Goal: Information Seeking & Learning: Learn about a topic

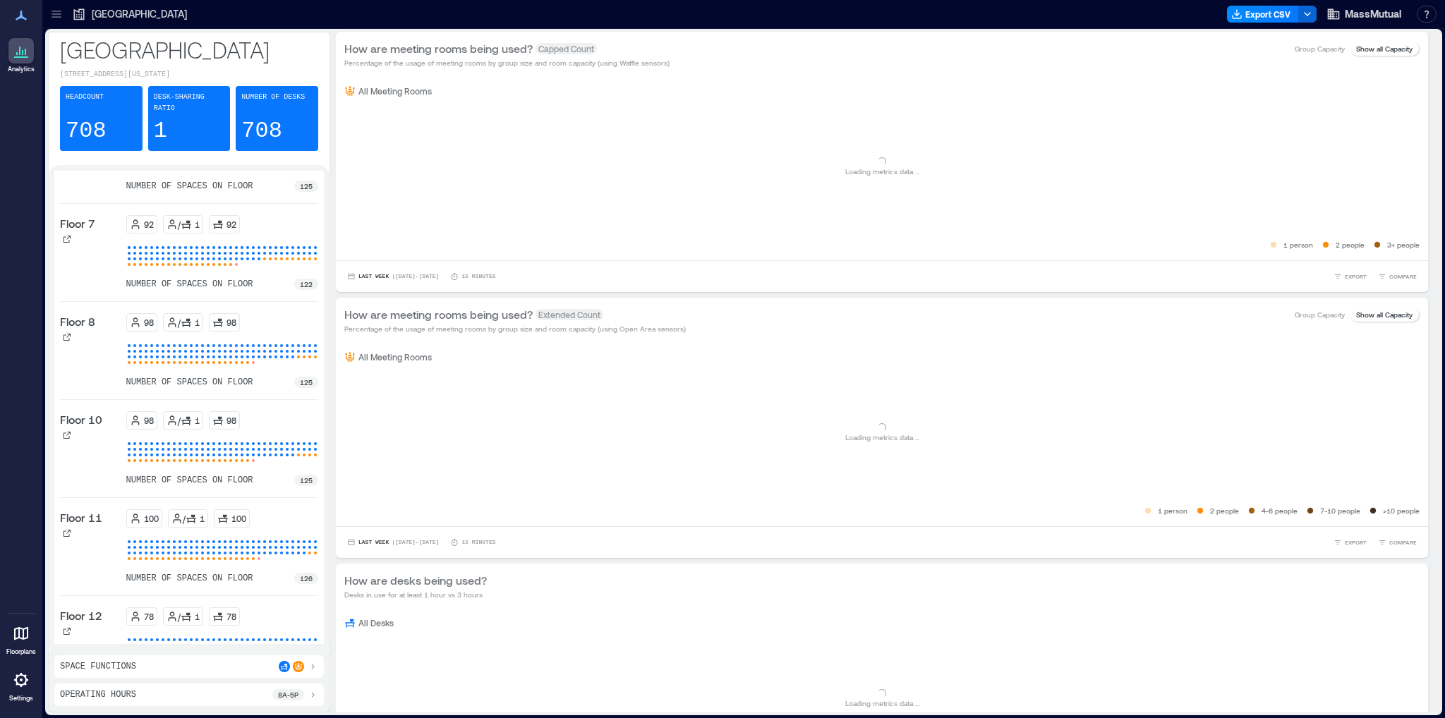
scroll to position [71, 0]
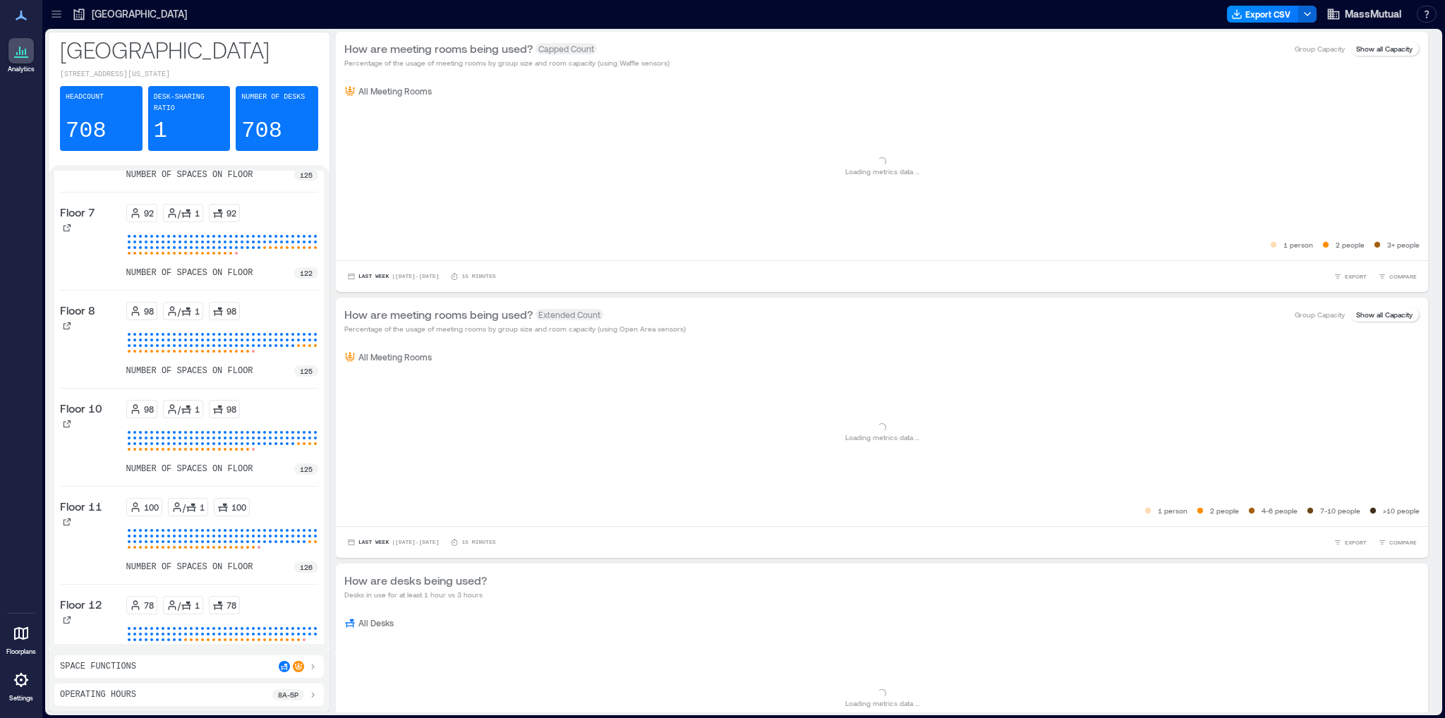
click at [18, 678] on icon at bounding box center [21, 679] width 17 height 17
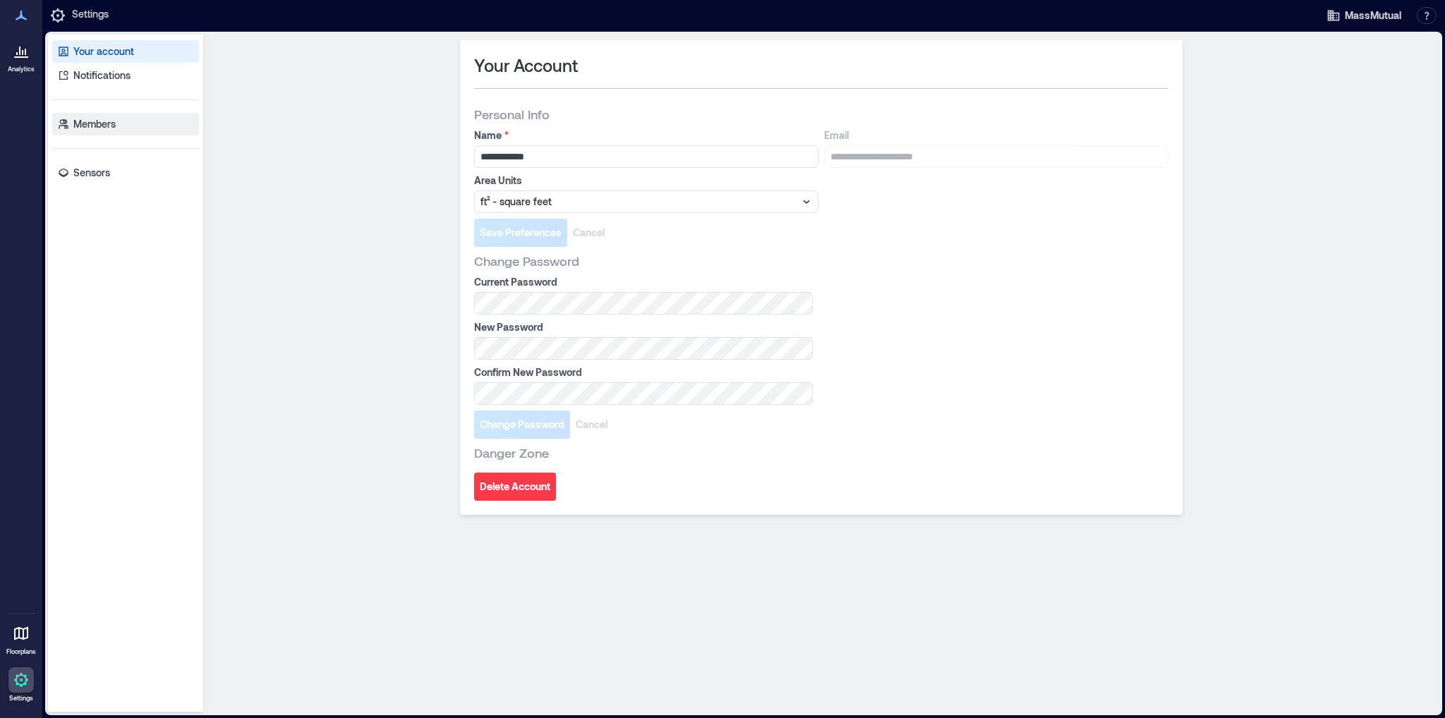
click at [98, 126] on p "Members" at bounding box center [94, 124] width 42 height 14
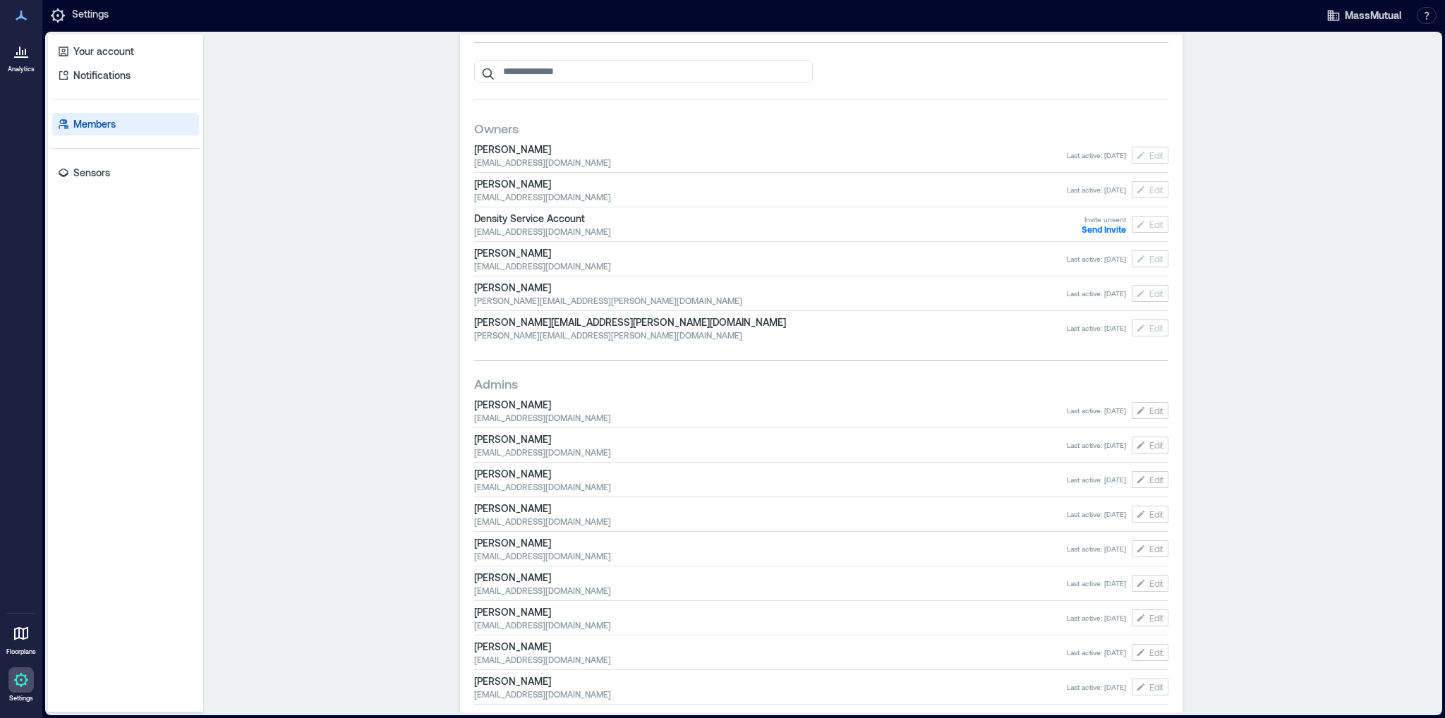
scroll to position [71, 0]
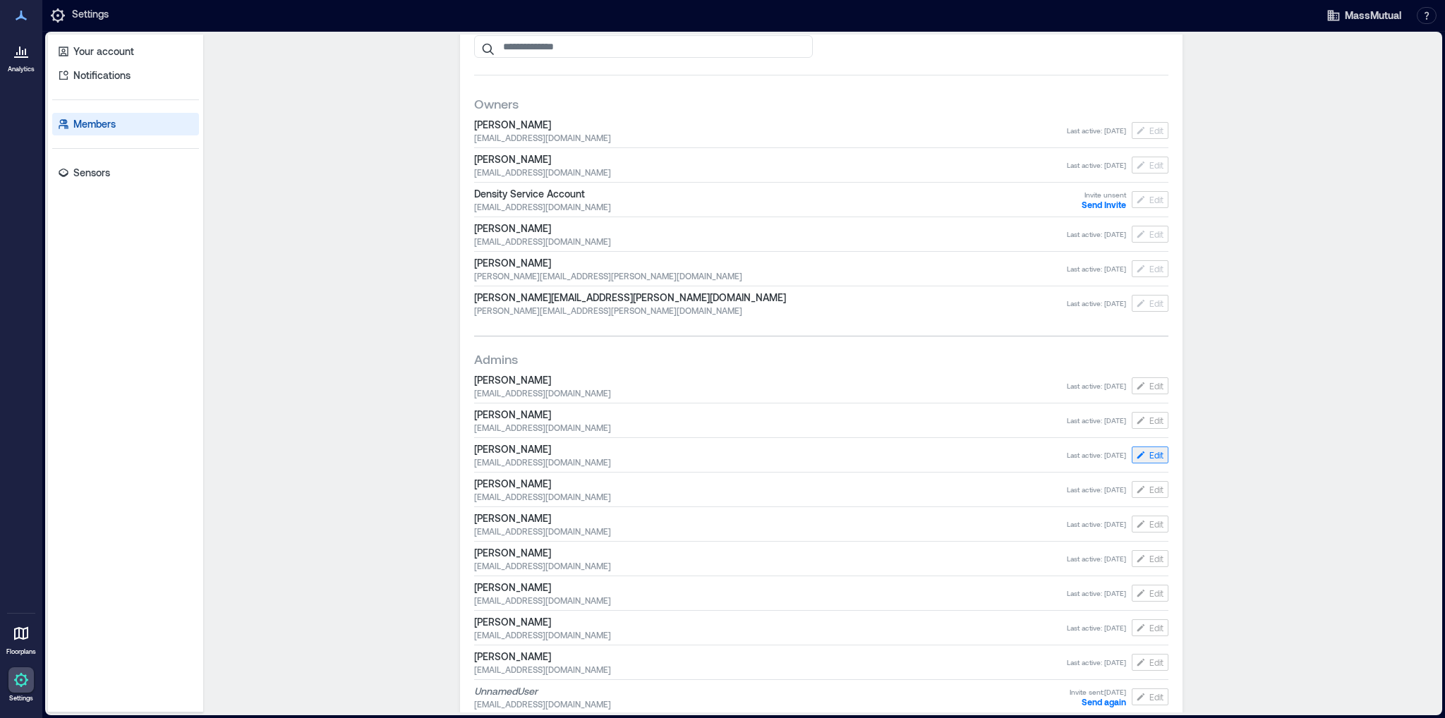
click at [1142, 453] on button "Edit" at bounding box center [1149, 454] width 37 height 17
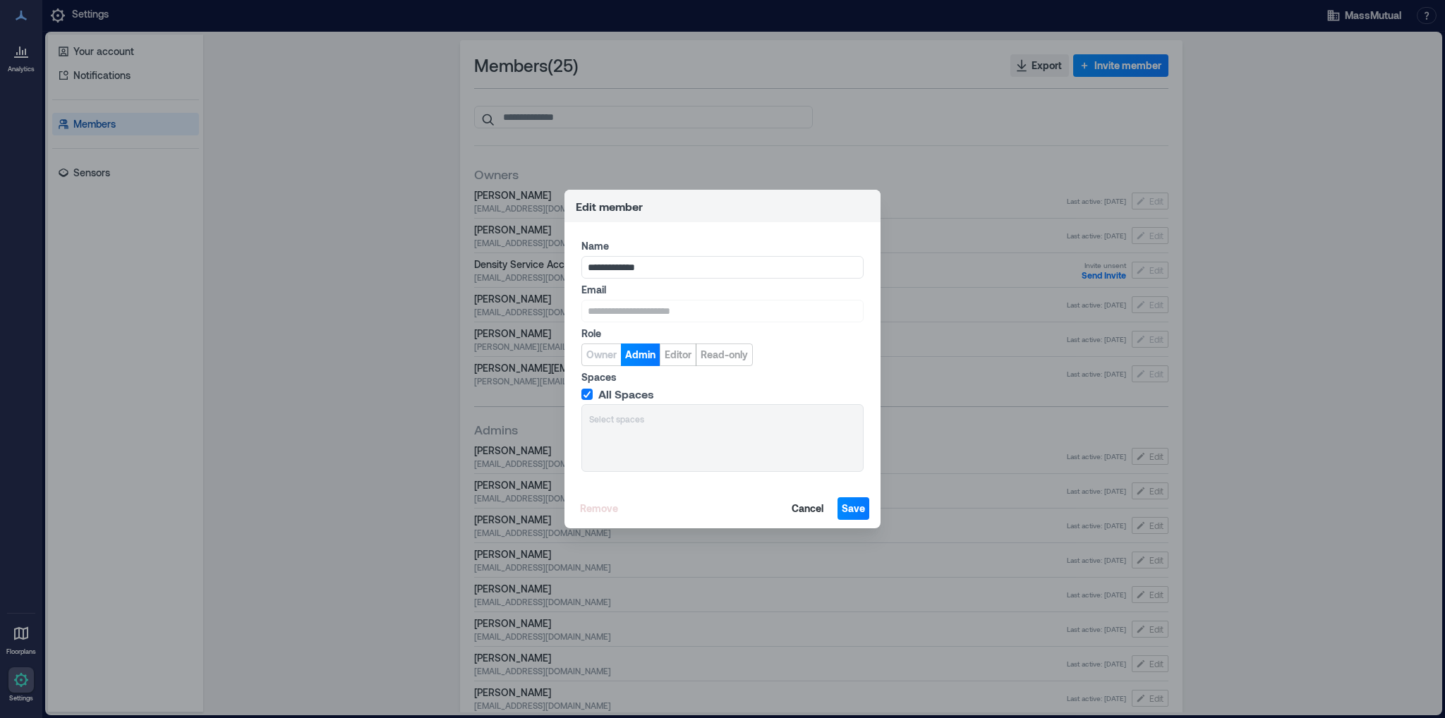
drag, startPoint x: 817, startPoint y: 505, endPoint x: 810, endPoint y: 502, distance: 7.9
click at [817, 504] on span "Cancel" at bounding box center [807, 509] width 32 height 14
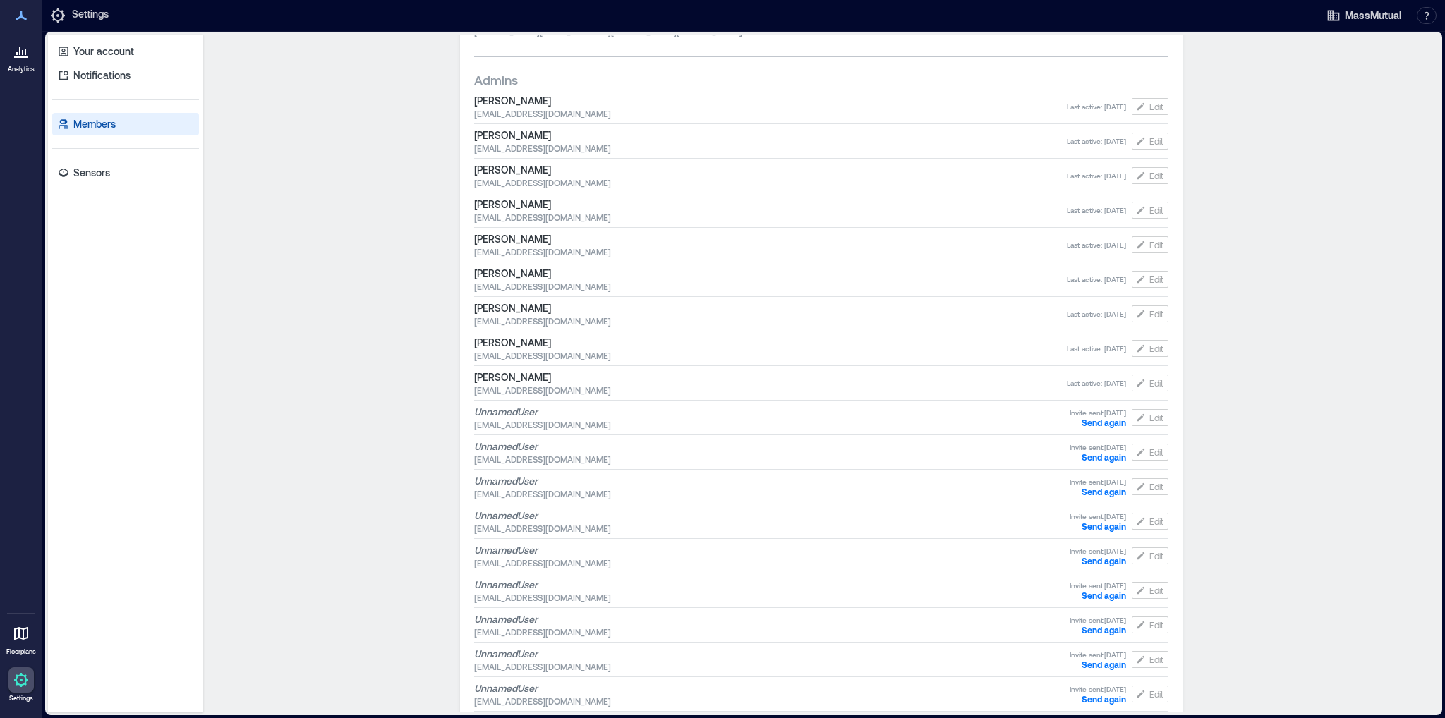
scroll to position [353, 0]
click at [72, 360] on div "Your account Notifications Members Sensors" at bounding box center [125, 374] width 155 height 678
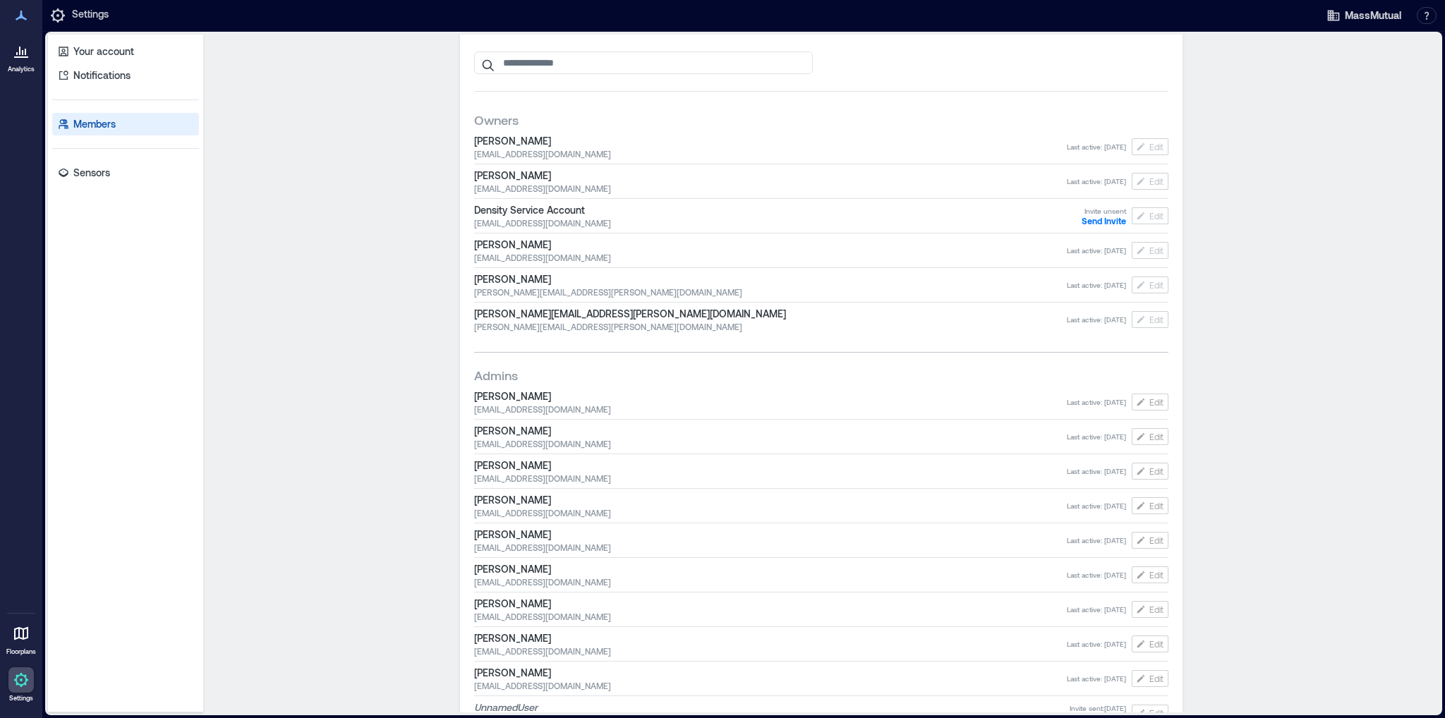
scroll to position [0, 0]
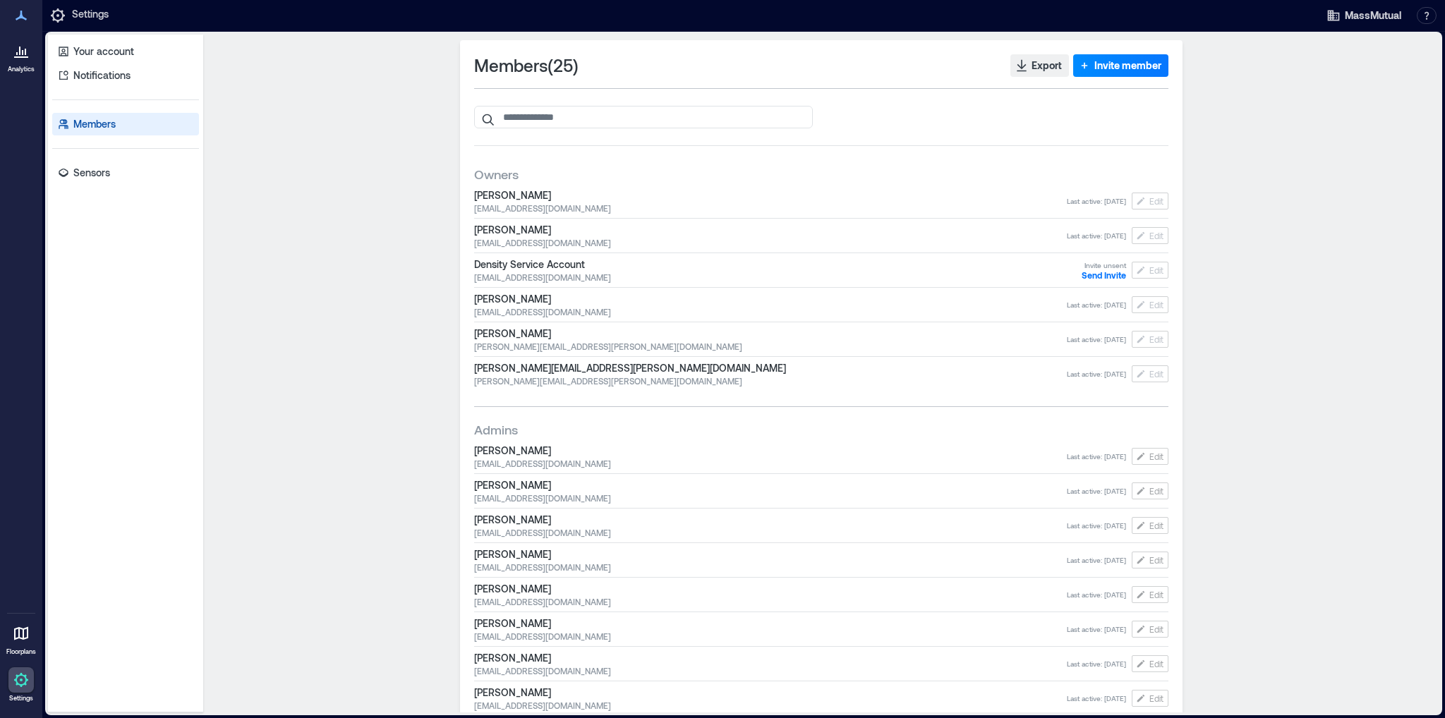
click at [20, 18] on icon at bounding box center [21, 16] width 11 height 10
click at [22, 54] on icon at bounding box center [22, 52] width 1 height 5
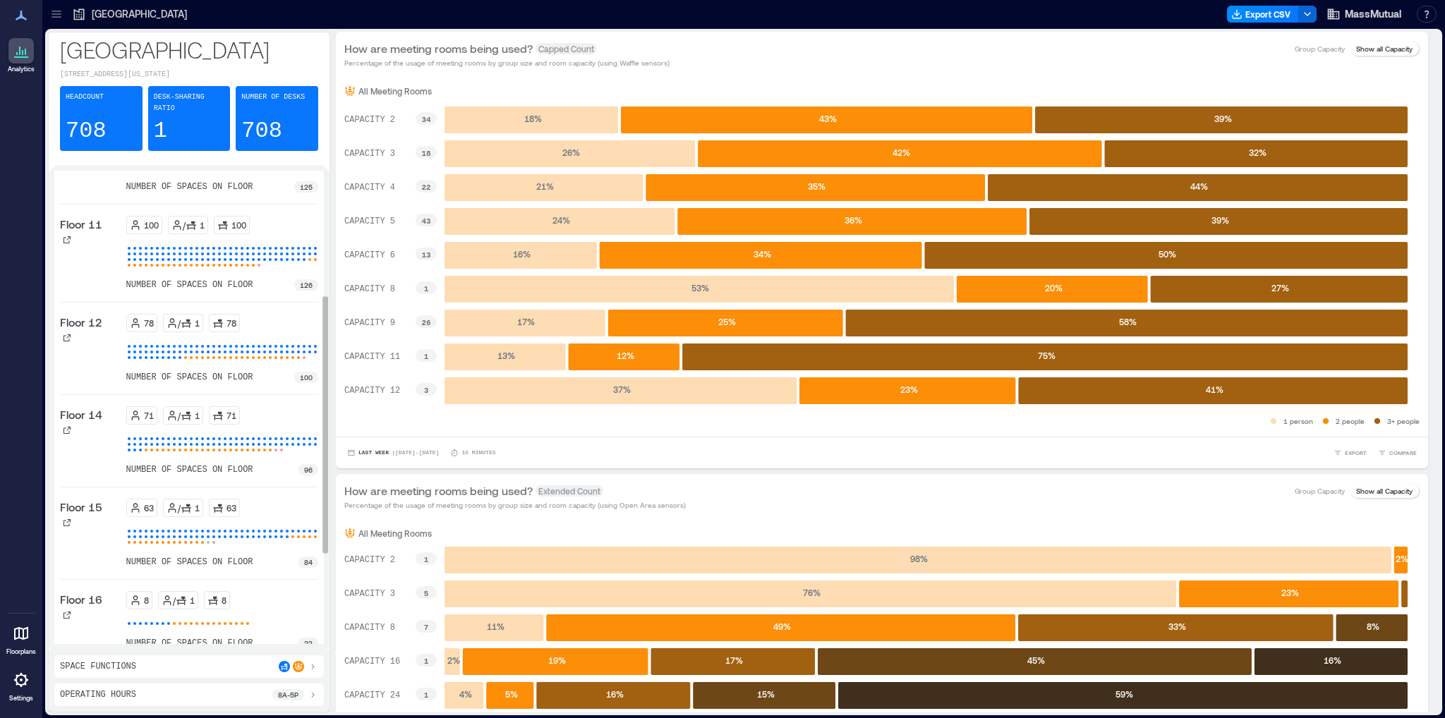
scroll to position [141, 0]
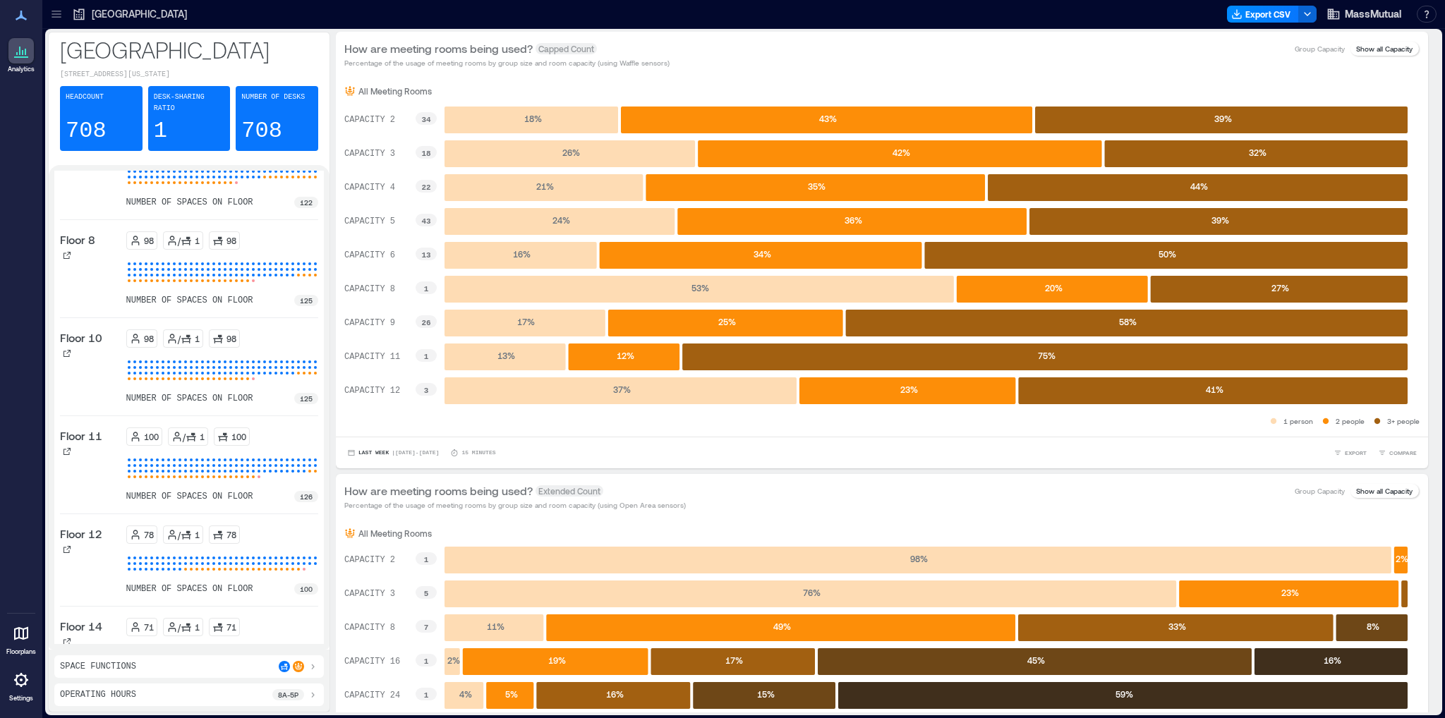
click at [62, 18] on icon at bounding box center [56, 14] width 14 height 14
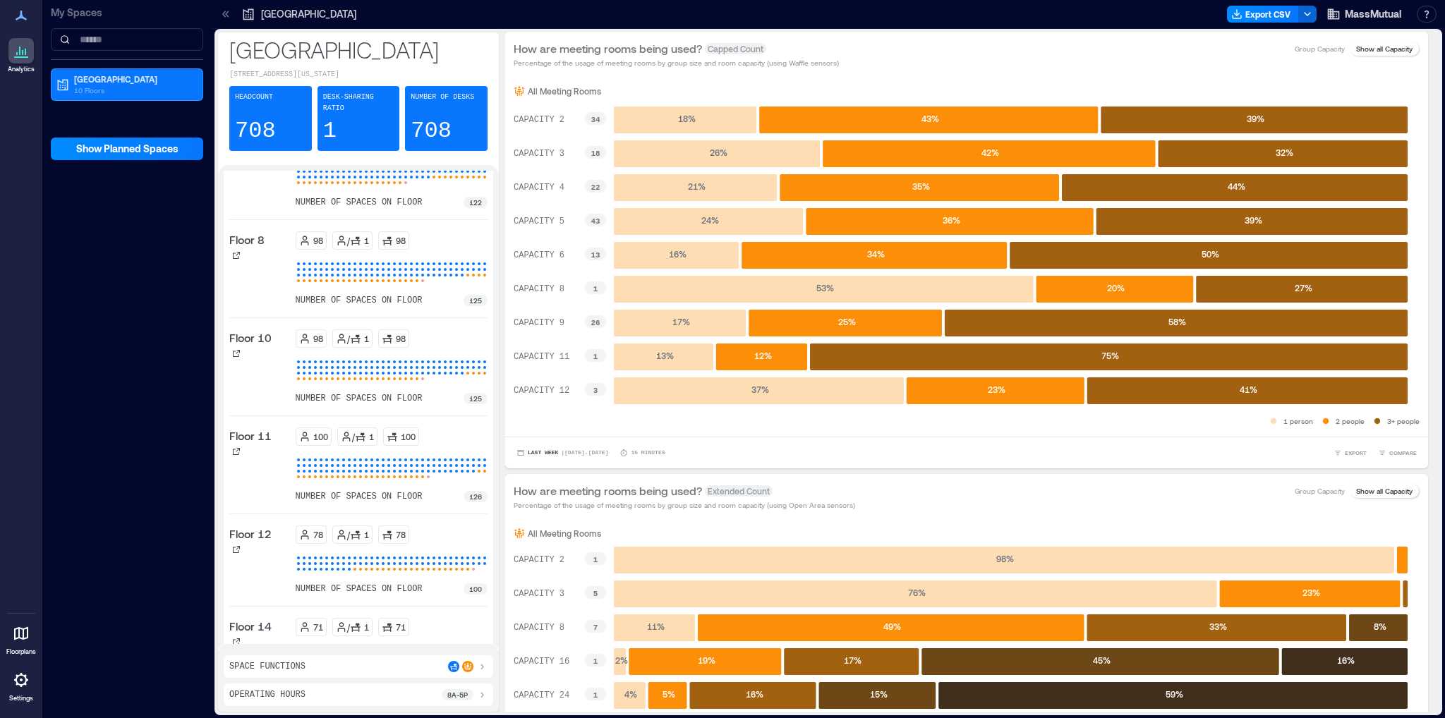
click at [190, 384] on div "My Spaces Boston 10 Floors Show Planned Spaces" at bounding box center [126, 359] width 169 height 718
click at [118, 140] on button "Show Planned Spaces" at bounding box center [127, 149] width 152 height 23
click at [99, 184] on span "Hide Planned Spaces" at bounding box center [127, 184] width 98 height 14
click at [16, 634] on icon at bounding box center [21, 633] width 17 height 17
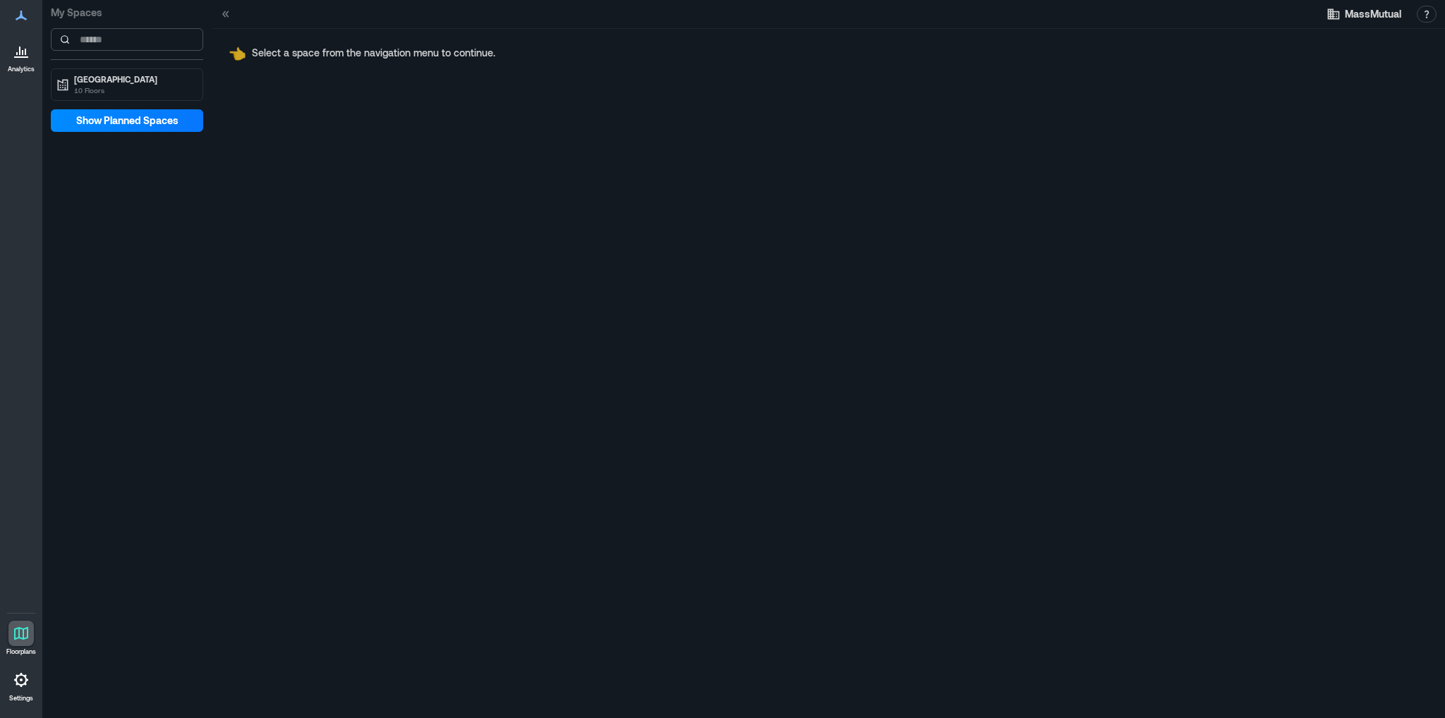
click at [118, 35] on input at bounding box center [127, 39] width 152 height 23
click at [88, 85] on p "10 Floors" at bounding box center [133, 90] width 118 height 11
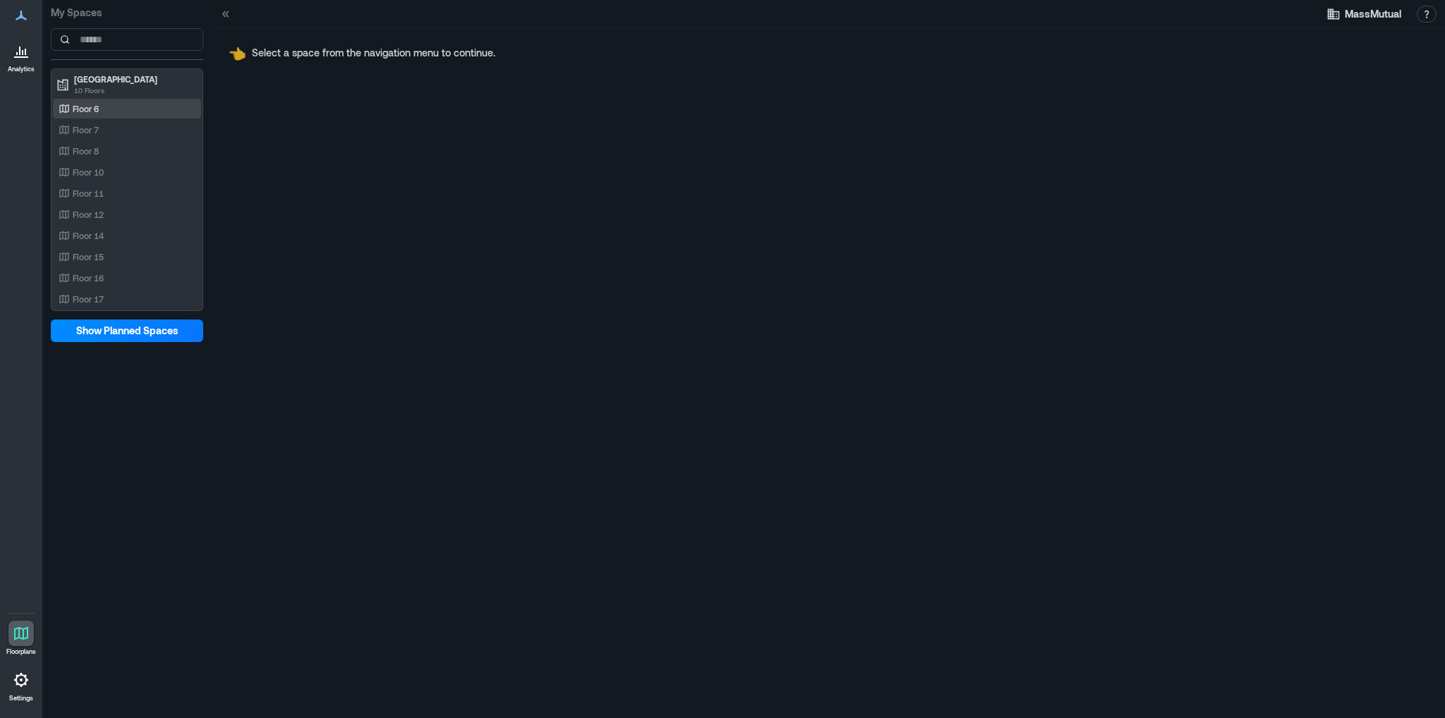
click at [83, 116] on div "Floor 6" at bounding box center [127, 109] width 148 height 20
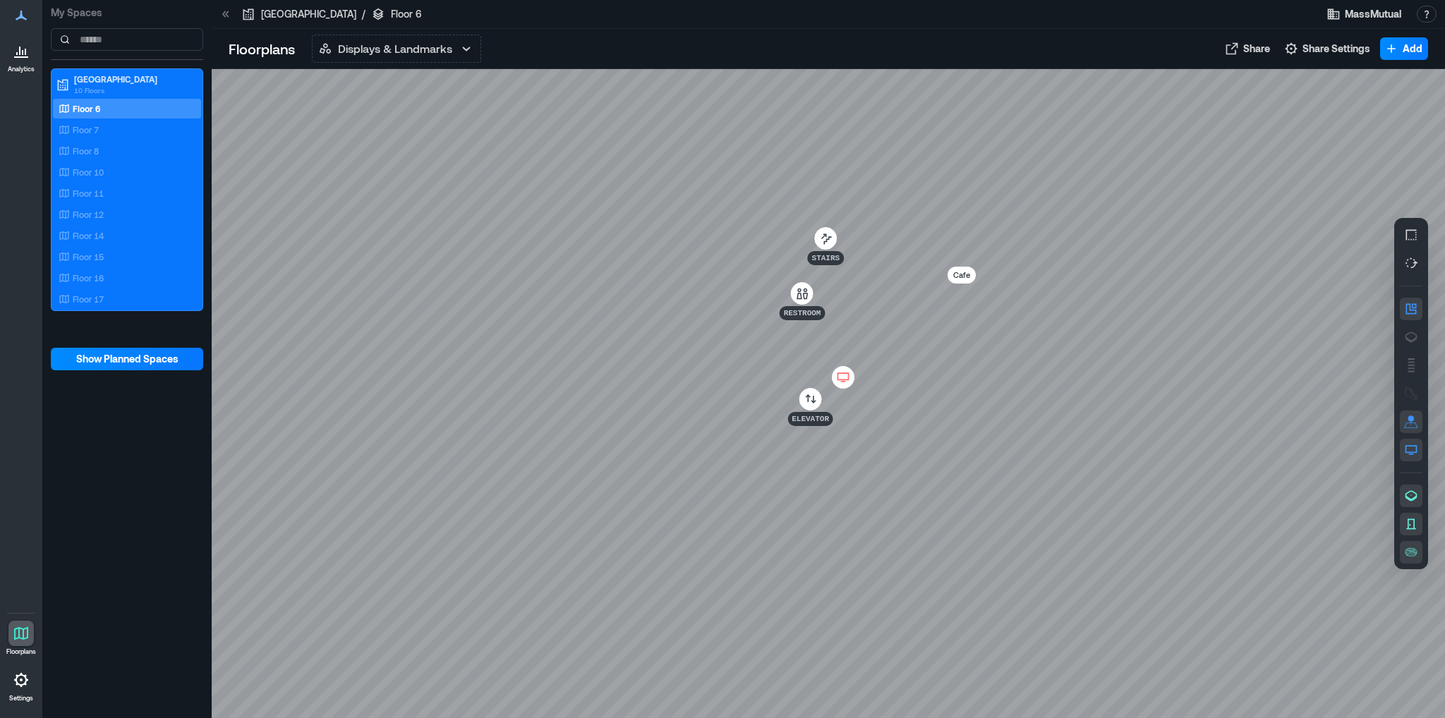
click at [736, 245] on div at bounding box center [828, 393] width 1233 height 649
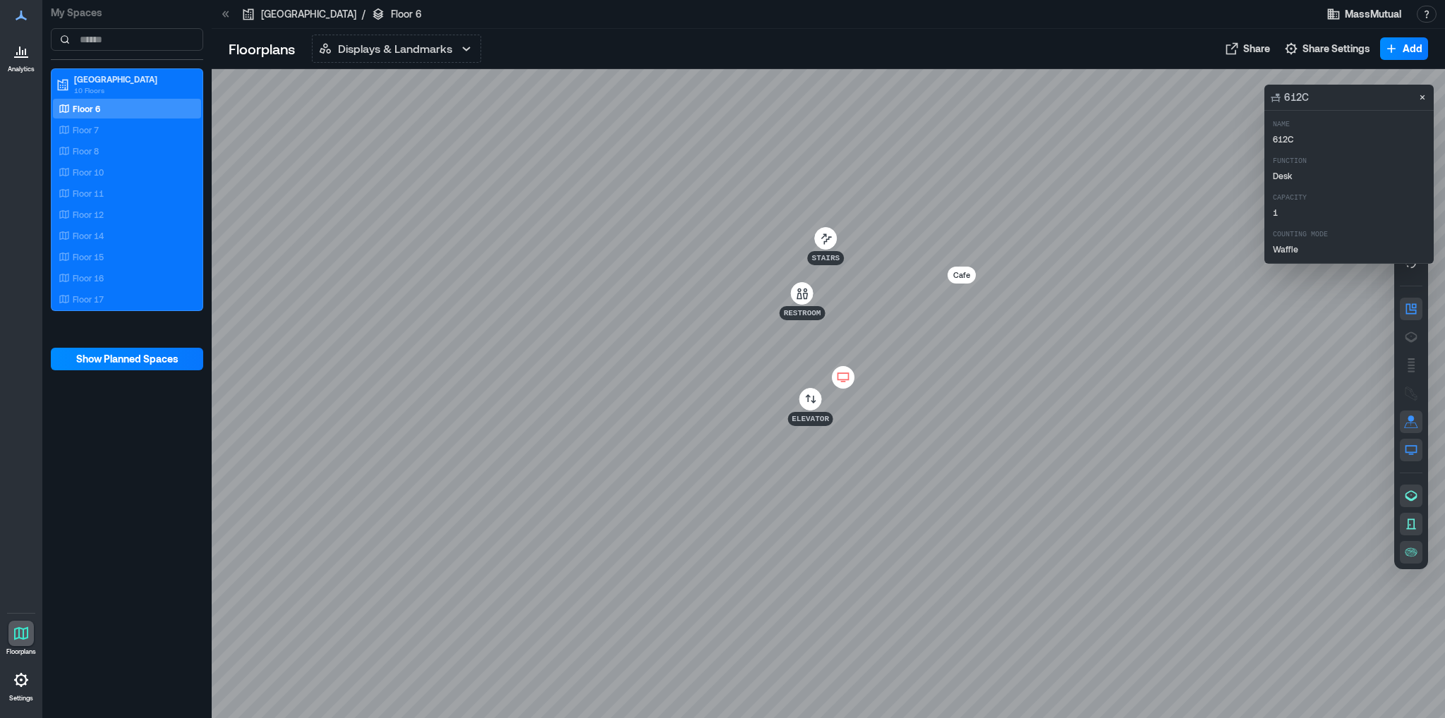
click at [753, 237] on div at bounding box center [828, 393] width 1233 height 649
click at [750, 243] on div at bounding box center [828, 393] width 1233 height 649
click at [753, 240] on div at bounding box center [828, 393] width 1233 height 649
click at [765, 237] on div at bounding box center [828, 393] width 1233 height 649
click at [774, 243] on div at bounding box center [828, 393] width 1233 height 649
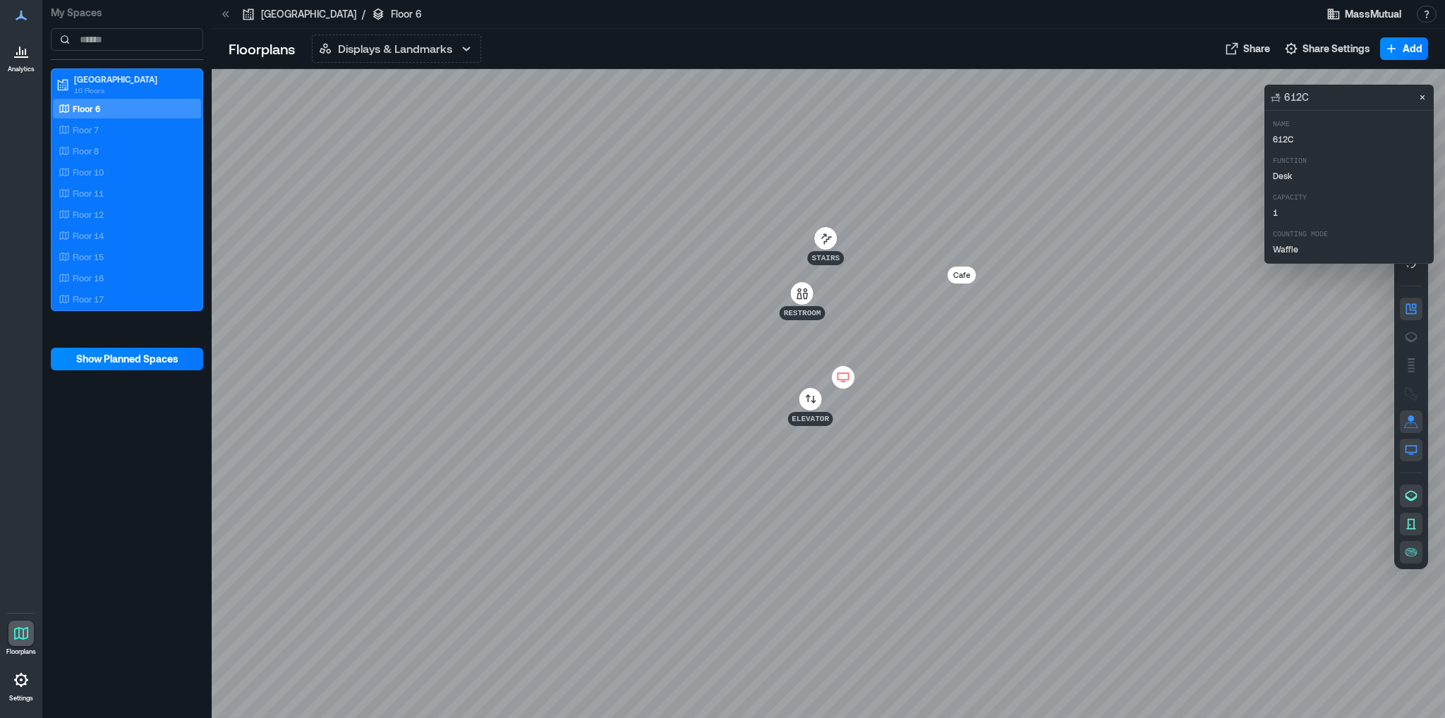
click at [1229, 156] on div at bounding box center [828, 393] width 1233 height 649
click at [1174, 118] on div at bounding box center [828, 393] width 1233 height 649
click at [539, 384] on div at bounding box center [828, 393] width 1233 height 649
click at [604, 304] on div at bounding box center [828, 393] width 1233 height 649
click at [358, 516] on div at bounding box center [828, 393] width 1233 height 649
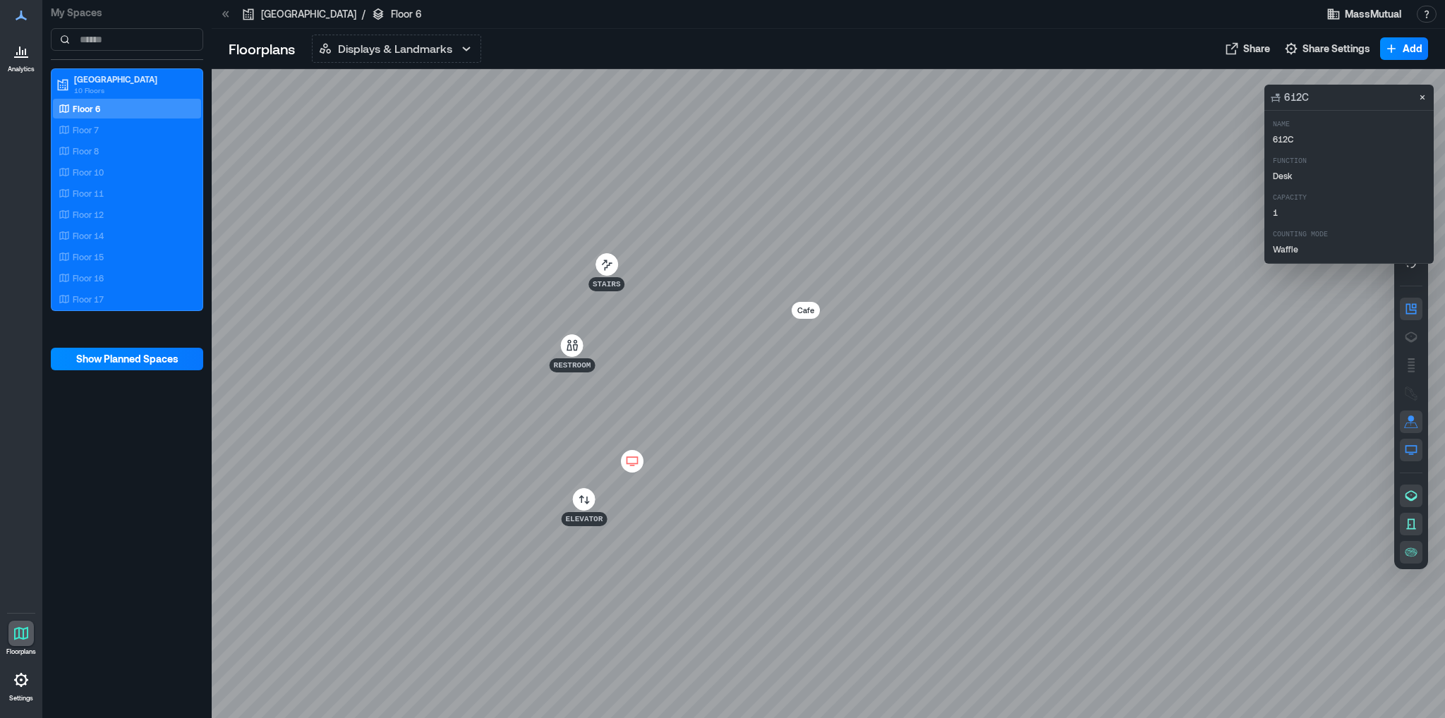
drag, startPoint x: 519, startPoint y: 367, endPoint x: 559, endPoint y: 306, distance: 73.0
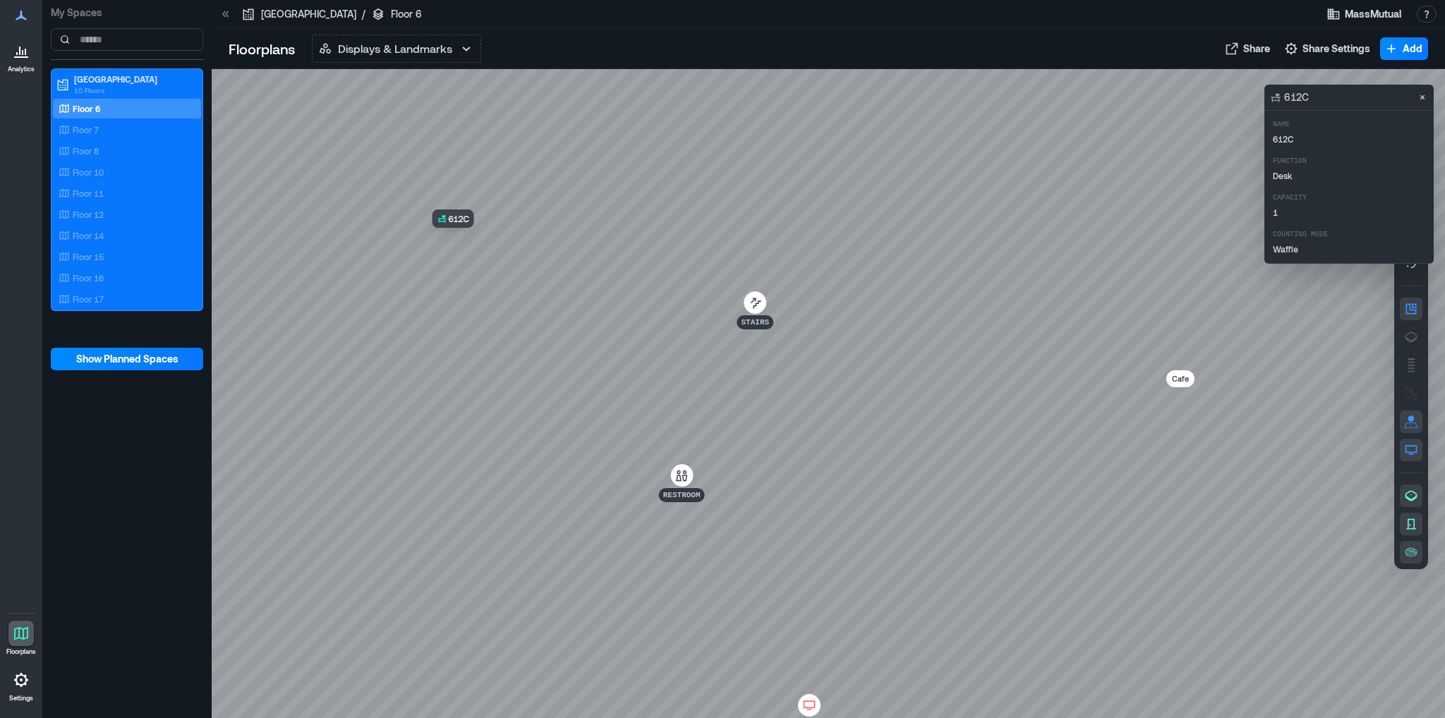
click at [485, 266] on div at bounding box center [828, 393] width 1233 height 649
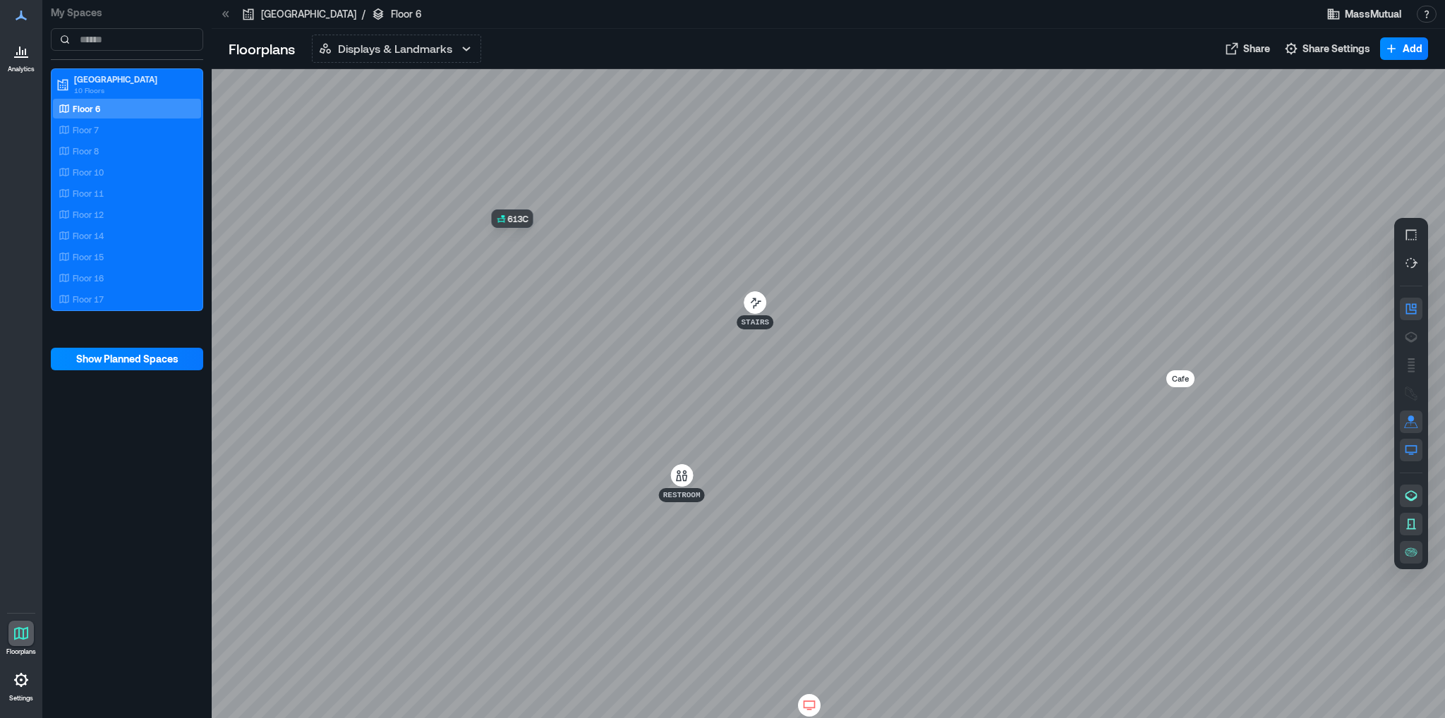
click at [528, 255] on div at bounding box center [828, 393] width 1233 height 649
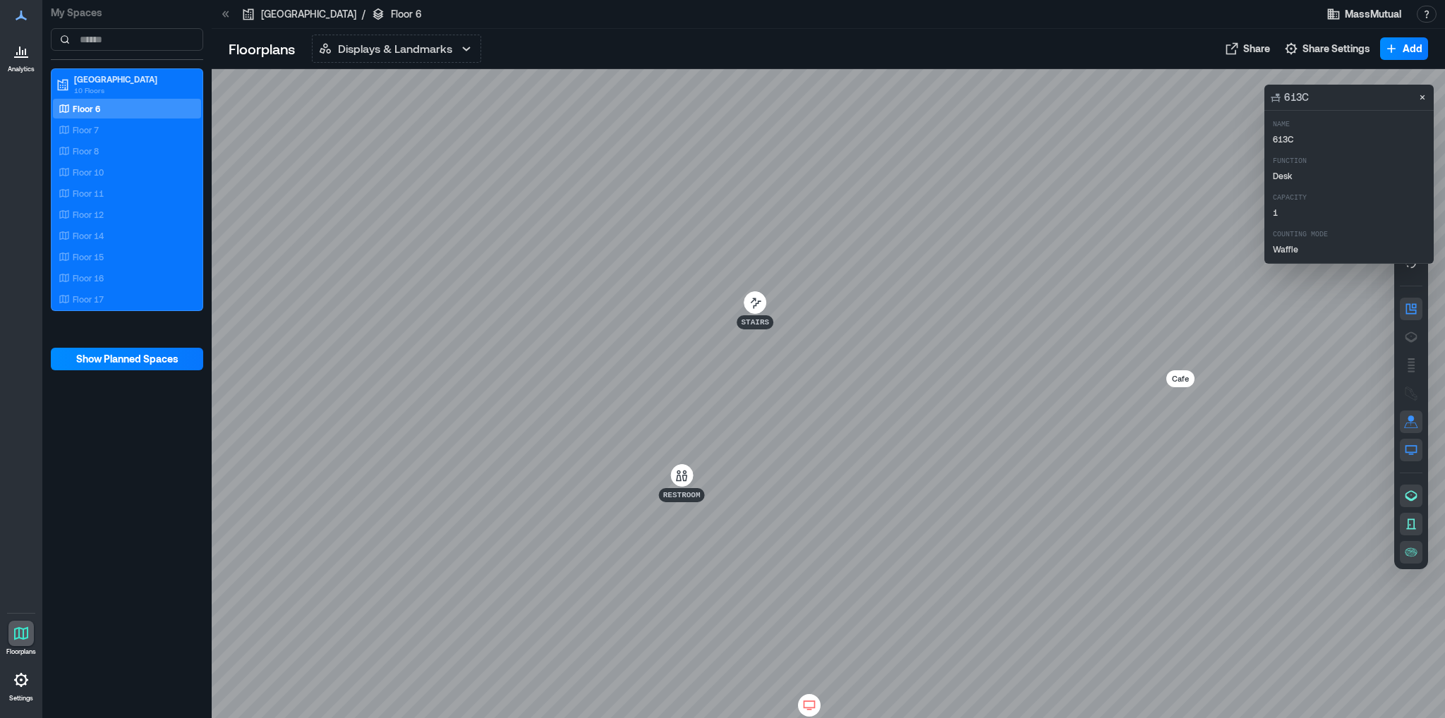
click at [598, 255] on div at bounding box center [828, 393] width 1233 height 649
click at [592, 255] on div at bounding box center [828, 393] width 1233 height 649
click at [638, 260] on div at bounding box center [828, 393] width 1233 height 649
click at [375, 268] on div at bounding box center [828, 393] width 1233 height 649
click at [1423, 99] on icon "Close" at bounding box center [1422, 97] width 5 height 5
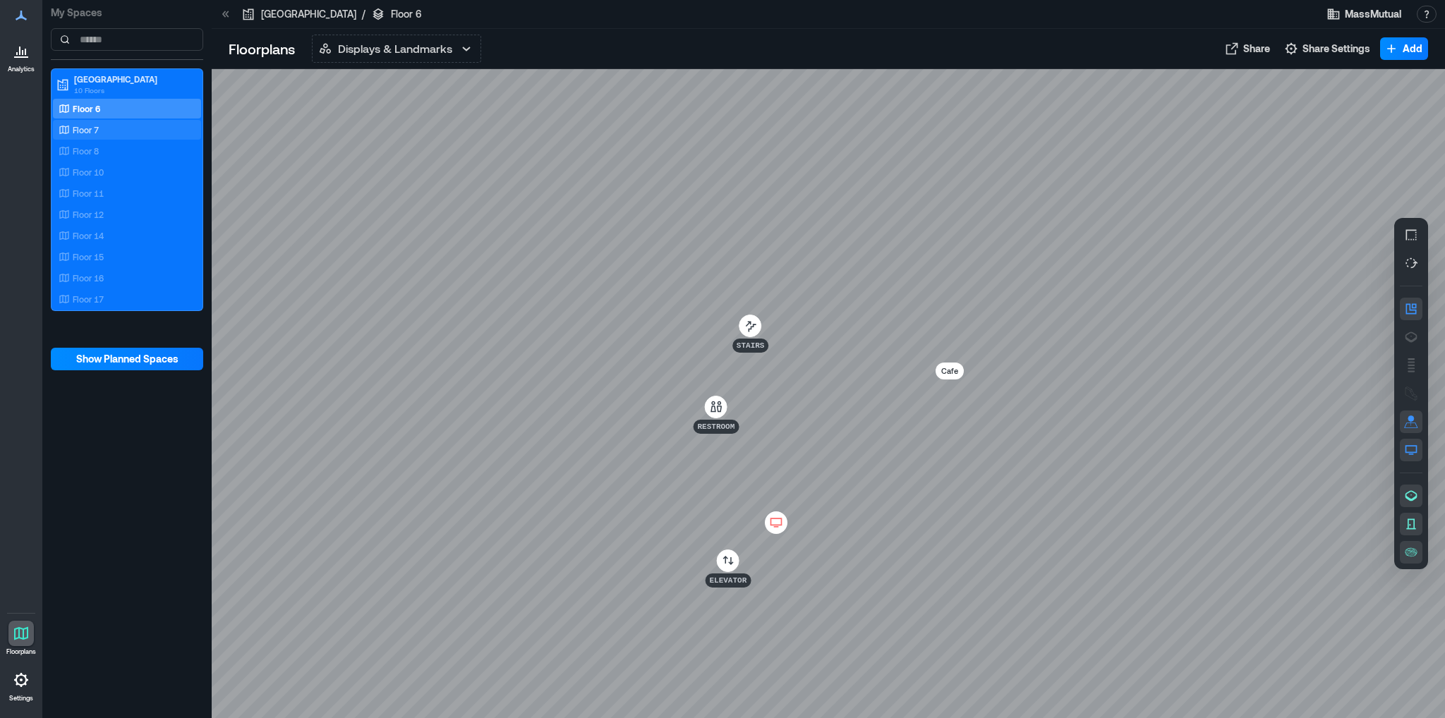
click at [75, 128] on p "Floor 7" at bounding box center [86, 129] width 26 height 11
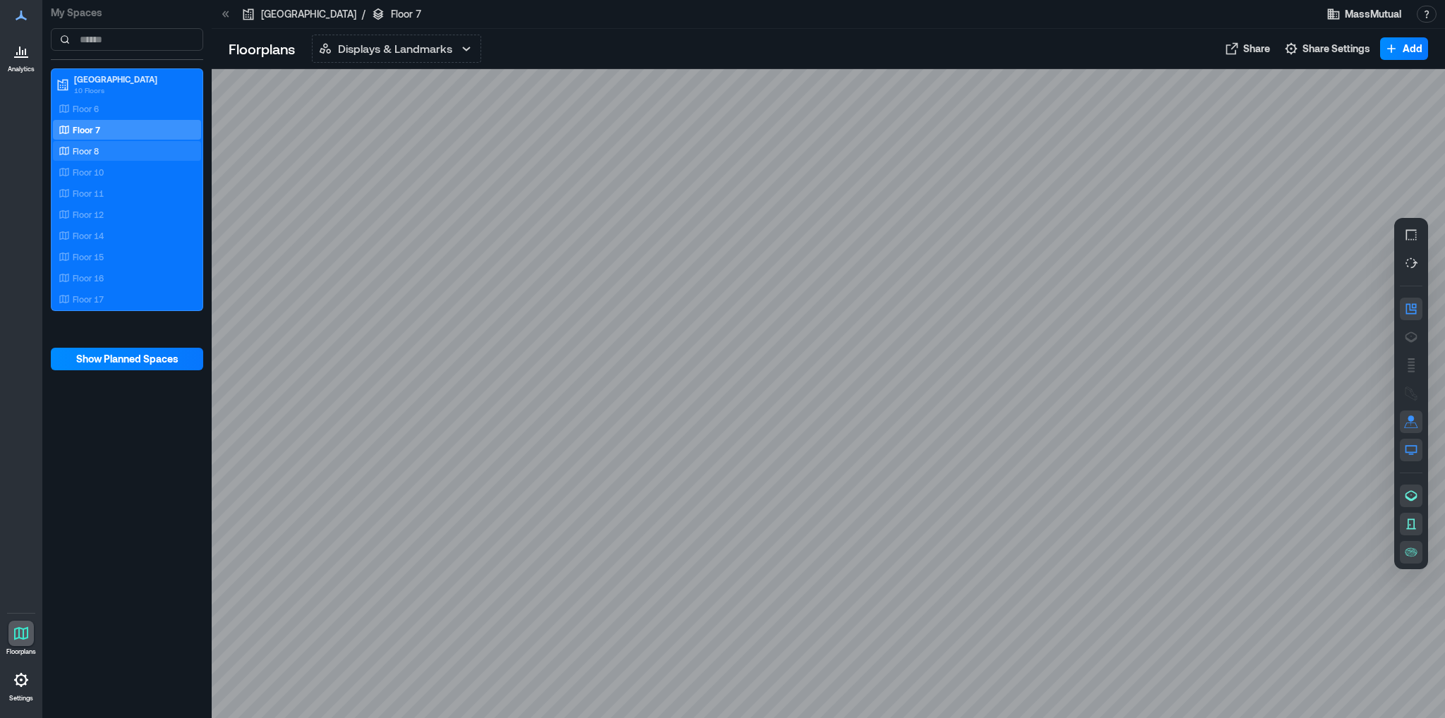
click at [95, 154] on p "Floor 8" at bounding box center [86, 150] width 26 height 11
click at [71, 167] on div "Floor 10" at bounding box center [124, 172] width 137 height 14
click at [1408, 549] on icon "button" at bounding box center [1411, 552] width 12 height 8
click at [1406, 312] on icon "button" at bounding box center [1411, 309] width 11 height 11
click at [1415, 308] on icon "button" at bounding box center [1411, 309] width 14 height 14
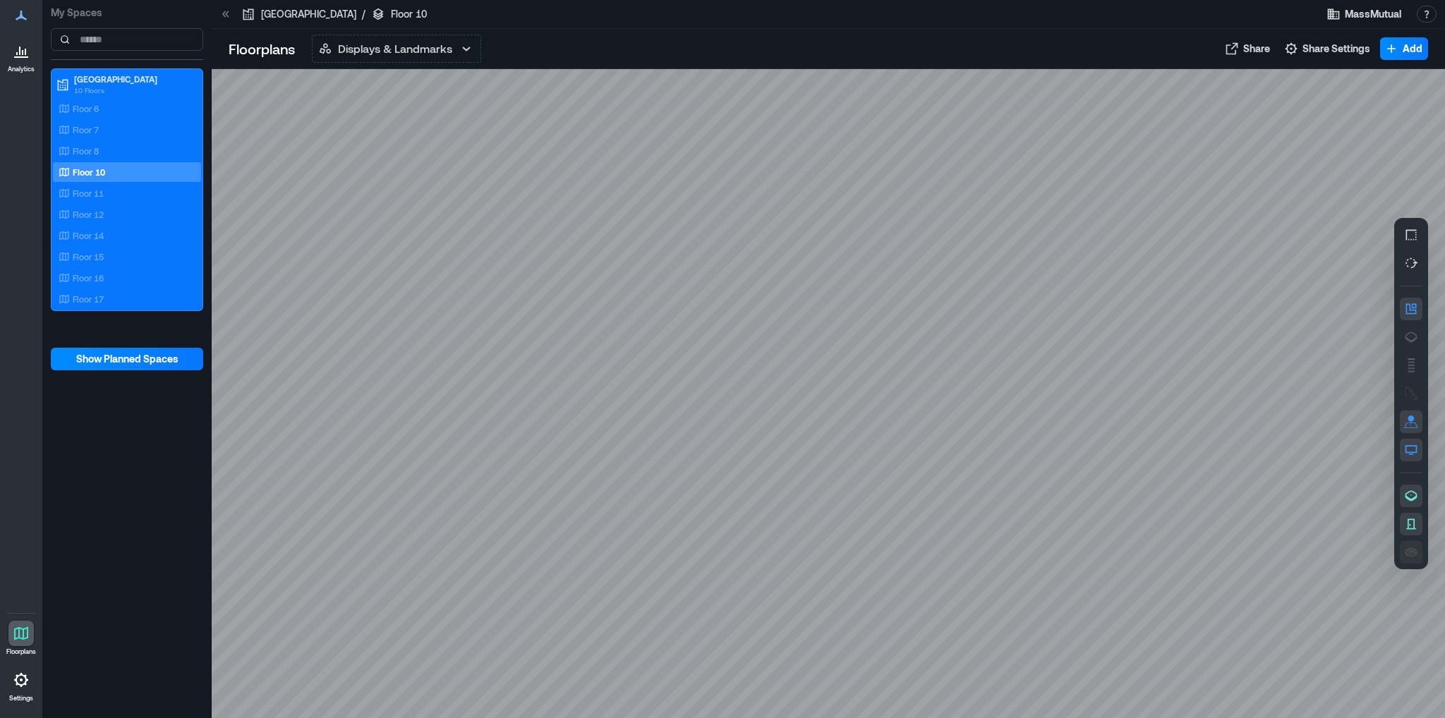
click at [1409, 554] on icon "button" at bounding box center [1411, 552] width 14 height 14
click at [1412, 524] on icon "button" at bounding box center [1411, 524] width 14 height 14
click at [1415, 453] on icon "button" at bounding box center [1411, 450] width 14 height 14
drag, startPoint x: 1294, startPoint y: 281, endPoint x: 1256, endPoint y: 260, distance: 43.9
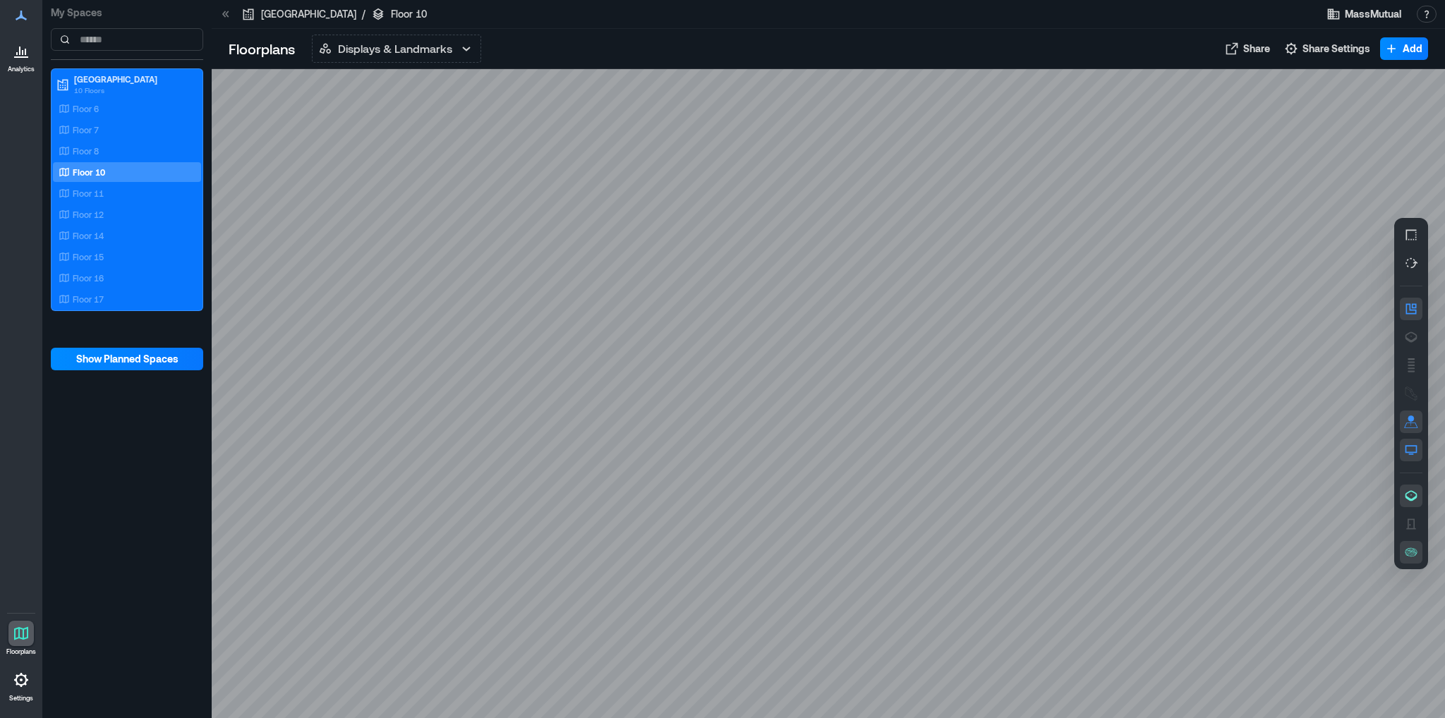
click at [1291, 280] on div at bounding box center [828, 393] width 1233 height 649
drag, startPoint x: 265, startPoint y: 483, endPoint x: 289, endPoint y: 531, distance: 53.6
click at [265, 483] on div at bounding box center [828, 393] width 1233 height 649
click at [20, 12] on icon at bounding box center [21, 15] width 17 height 17
click at [17, 55] on icon at bounding box center [21, 50] width 17 height 17
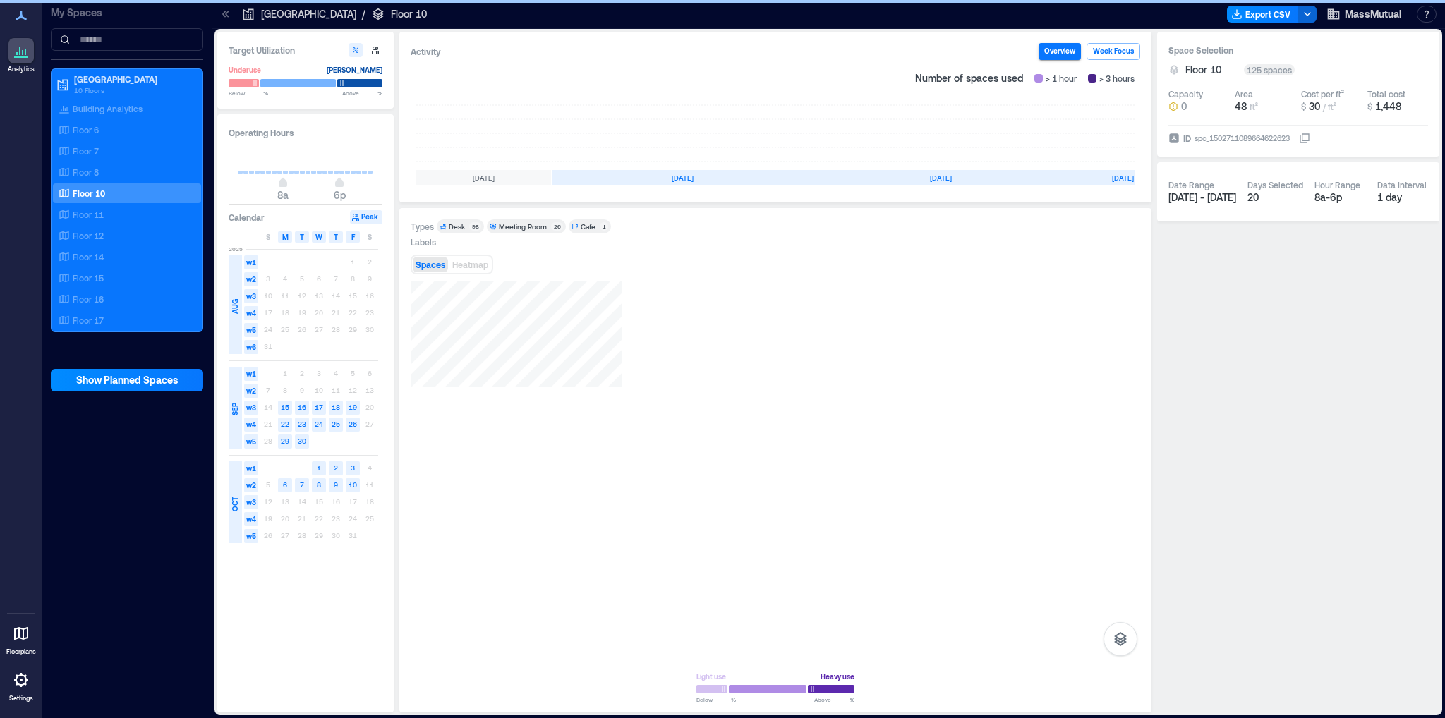
scroll to position [0, 43]
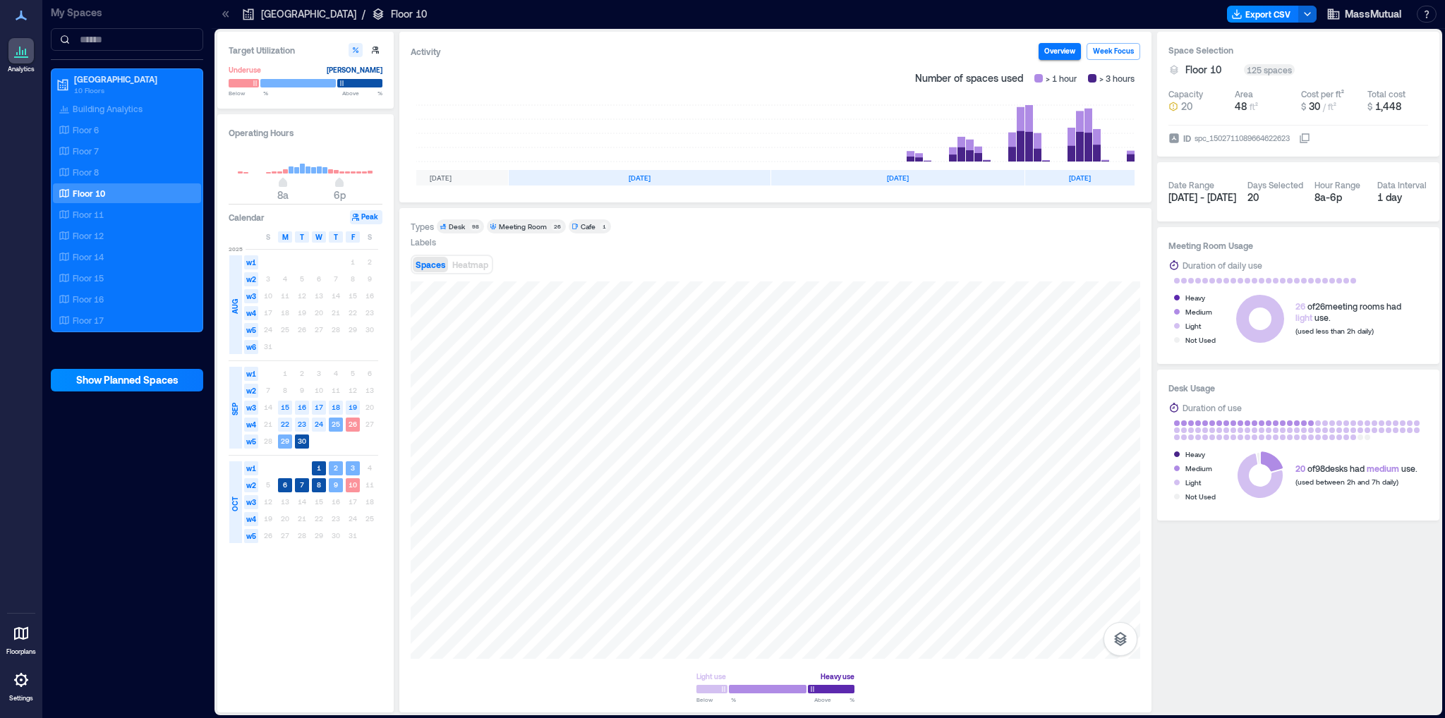
drag, startPoint x: 242, startPoint y: 13, endPoint x: 229, endPoint y: 13, distance: 13.4
click at [242, 13] on icon at bounding box center [248, 14] width 14 height 14
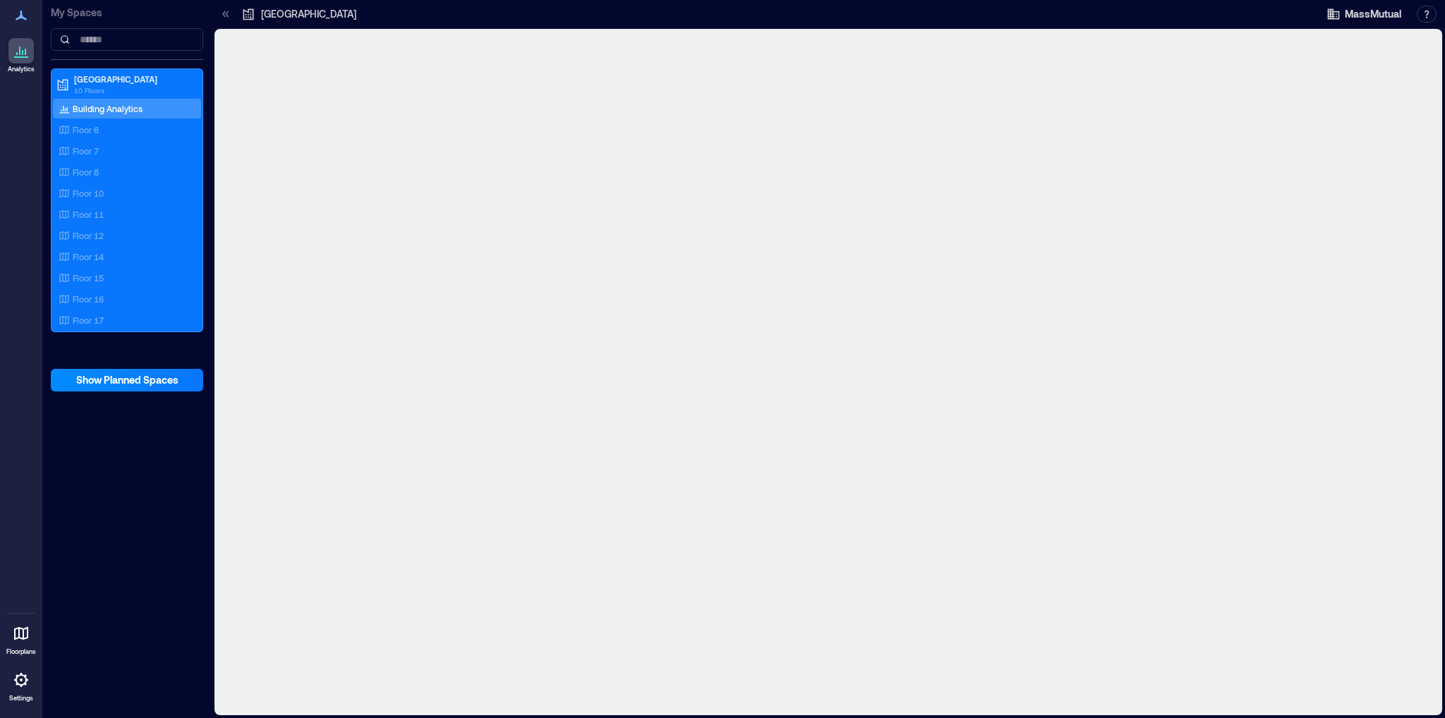
click at [229, 13] on icon at bounding box center [226, 14] width 14 height 14
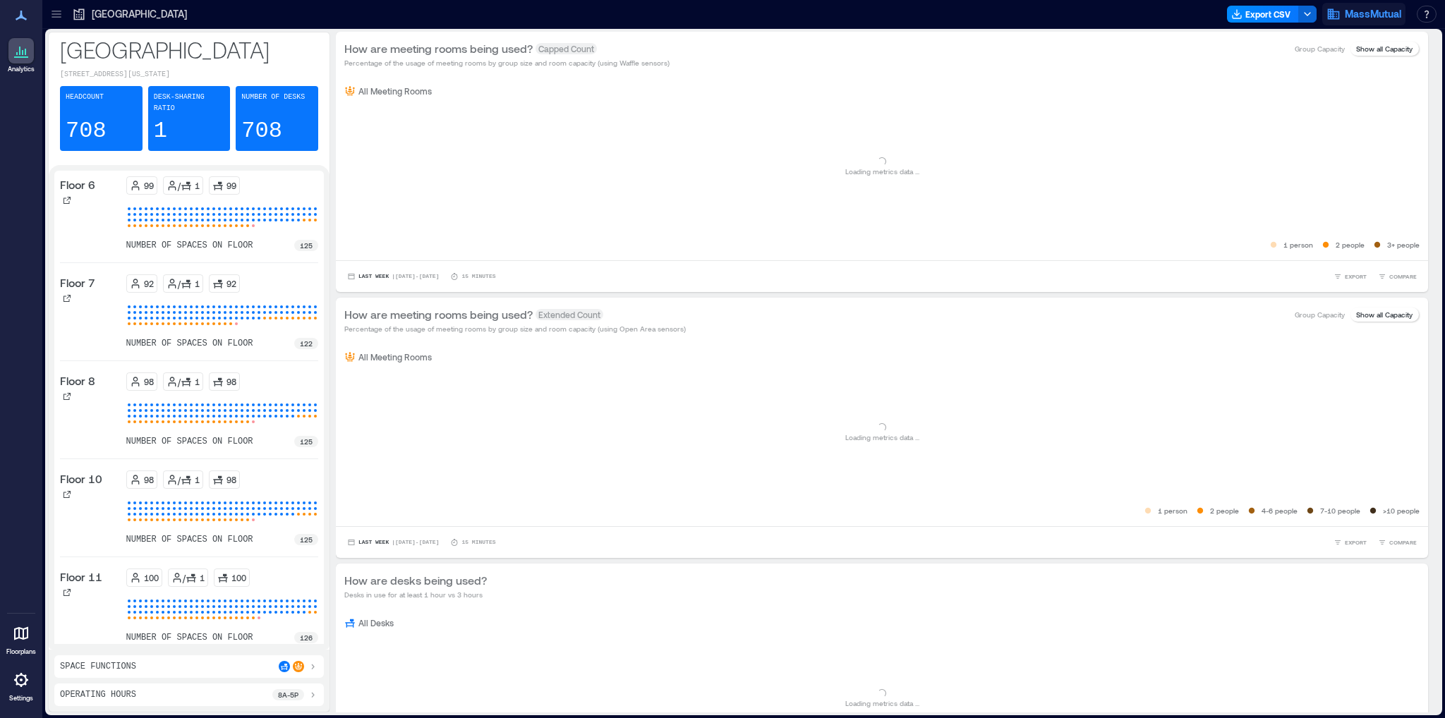
click at [1370, 15] on span "MassMutual" at bounding box center [1372, 14] width 56 height 14
click at [1112, 178] on div "Loading... Loading metrics data ..." at bounding box center [881, 167] width 1075 height 141
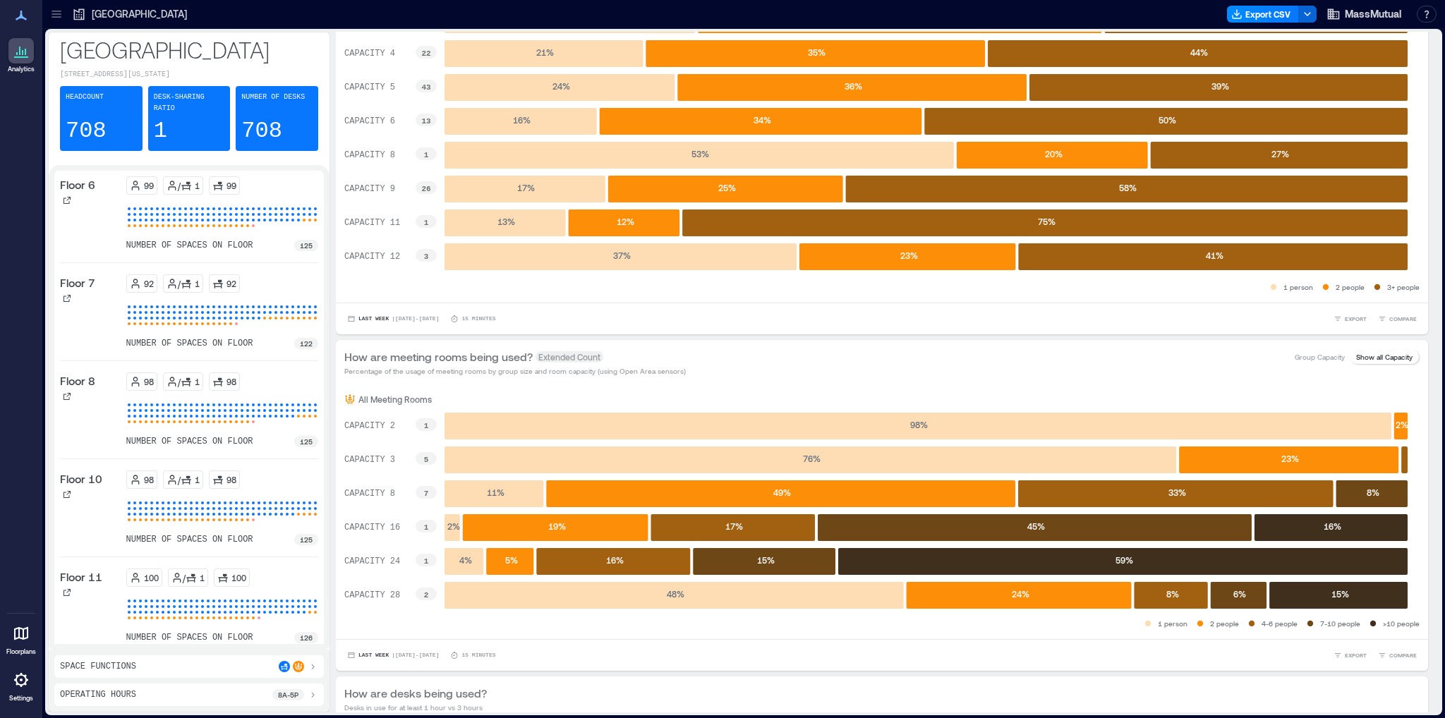
scroll to position [429, 0]
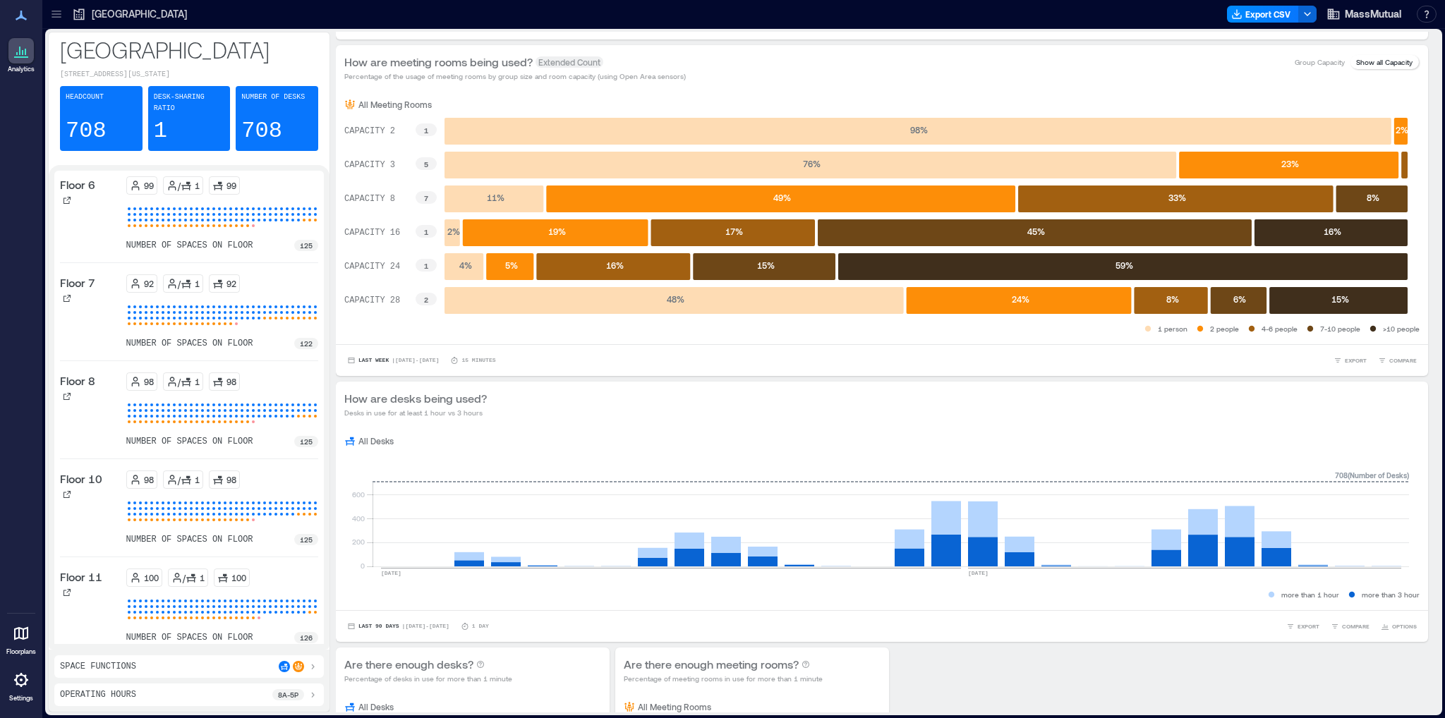
click at [83, 12] on icon at bounding box center [79, 14] width 11 height 11
click at [18, 16] on icon at bounding box center [21, 15] width 17 height 17
click at [1307, 18] on icon "button" at bounding box center [1306, 13] width 11 height 11
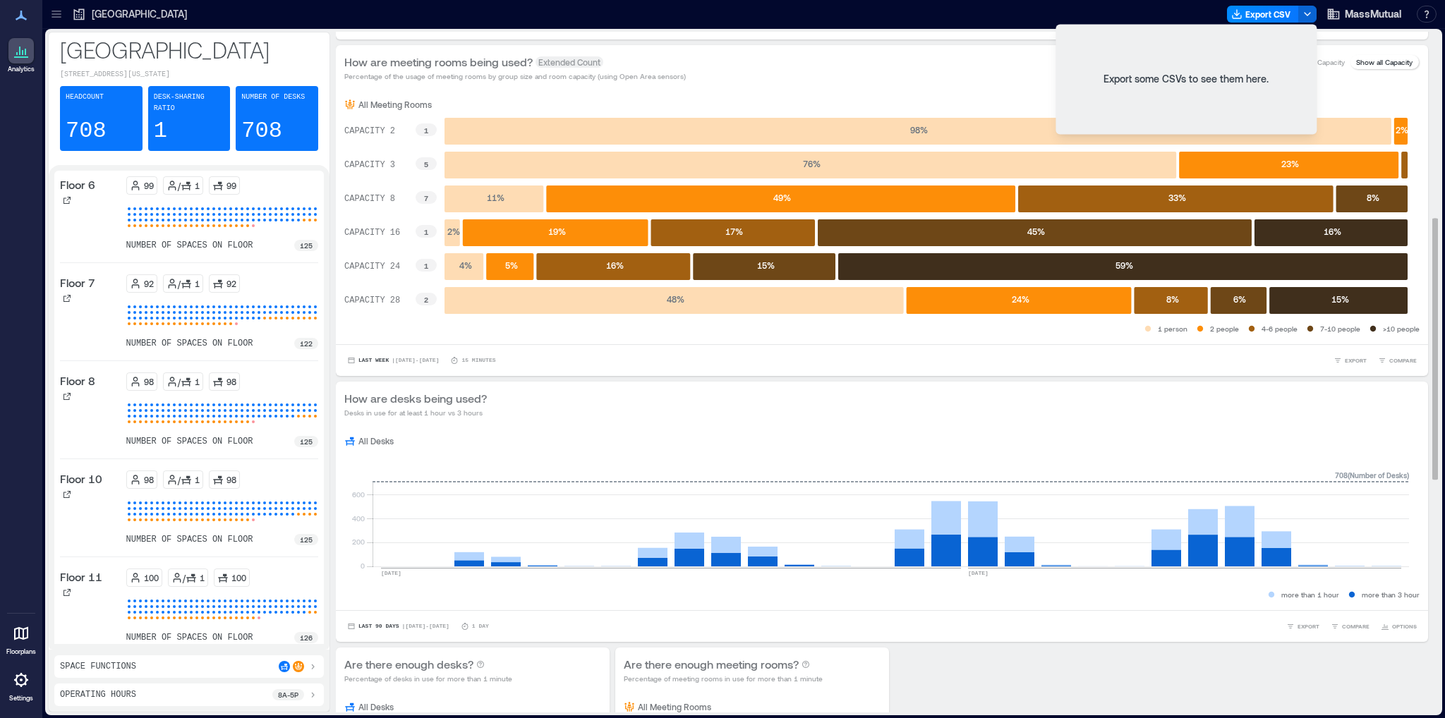
click at [719, 428] on div "All Desks 0 200 400 600 [DATE] [DATE] 708 ( Number of Desks ) more than 1 hour …" at bounding box center [882, 518] width 1092 height 183
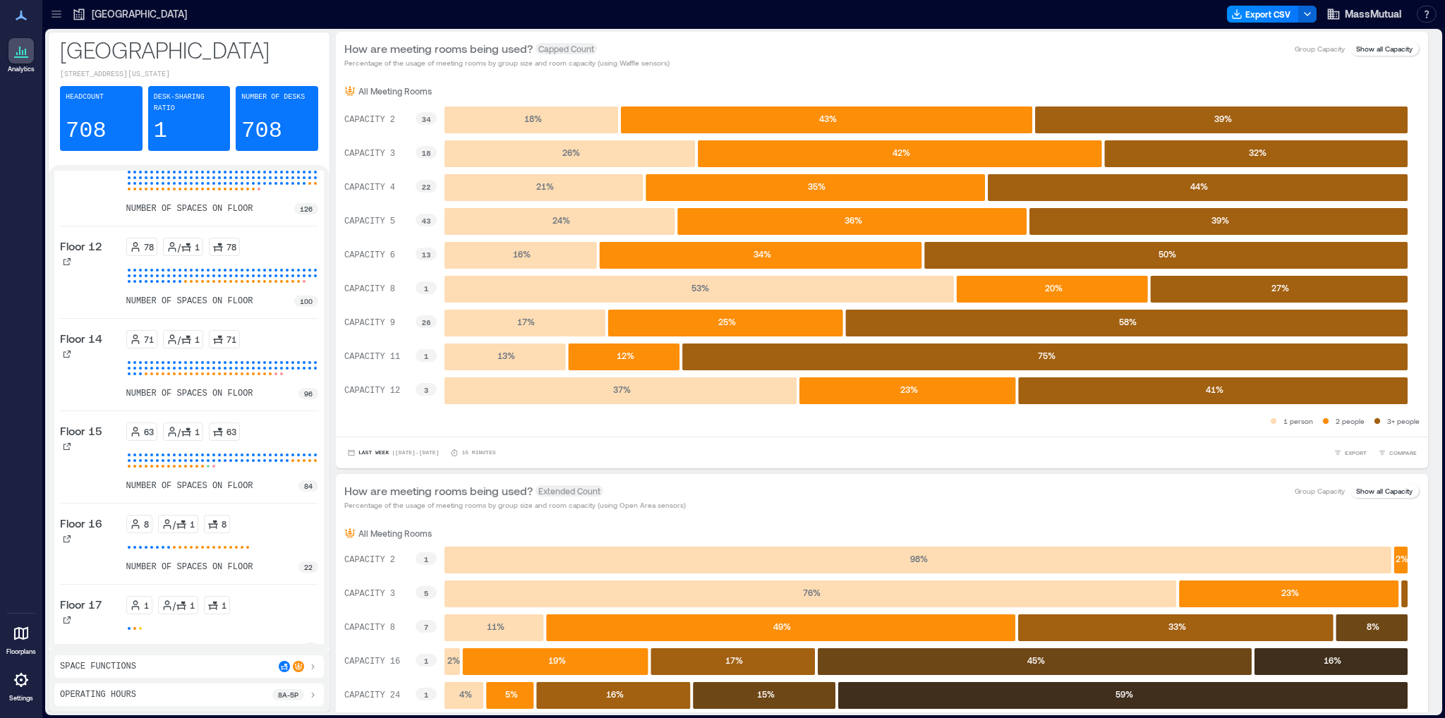
click at [313, 669] on icon at bounding box center [312, 666] width 11 height 11
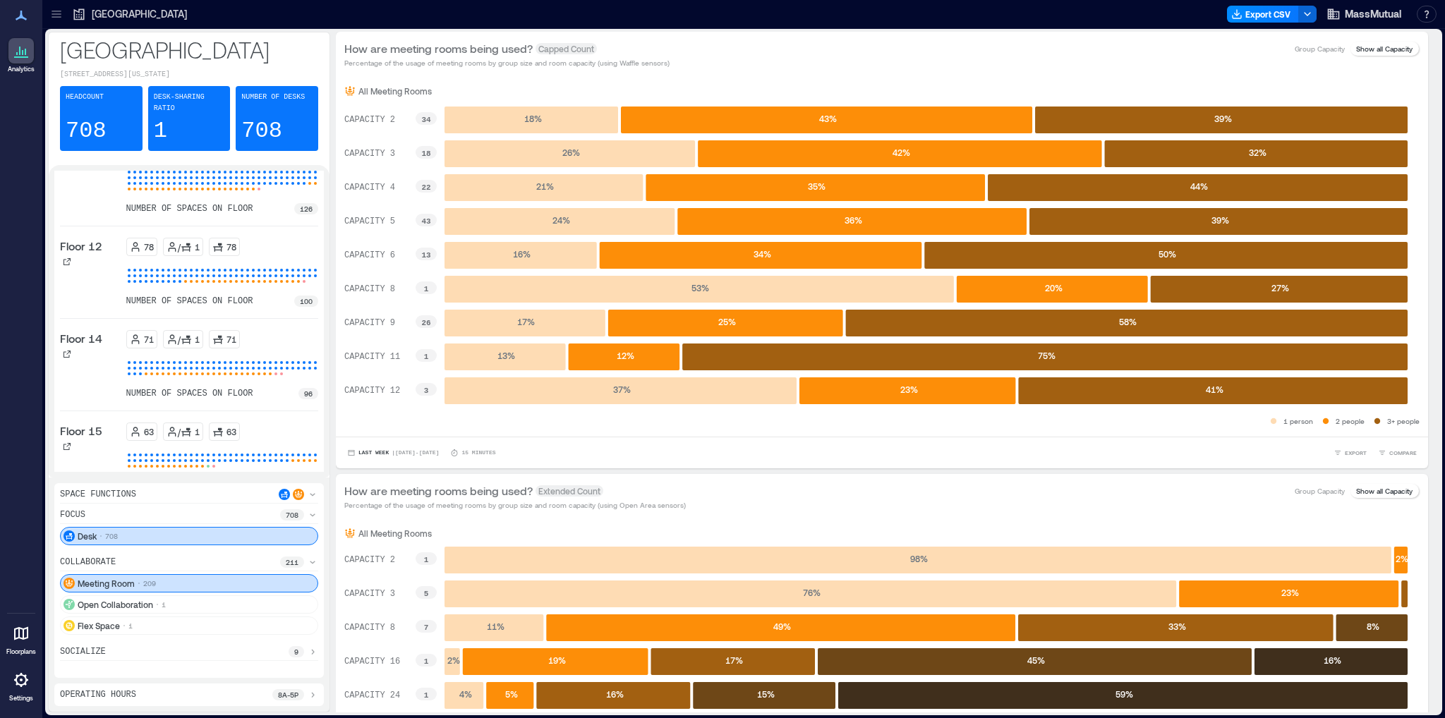
click at [313, 669] on div "focus 708 Desk 708 collaborate 211 Meeting Room 209 Open Collaboration 1 Flex S…" at bounding box center [189, 590] width 258 height 163
click at [313, 655] on icon at bounding box center [312, 651] width 11 height 11
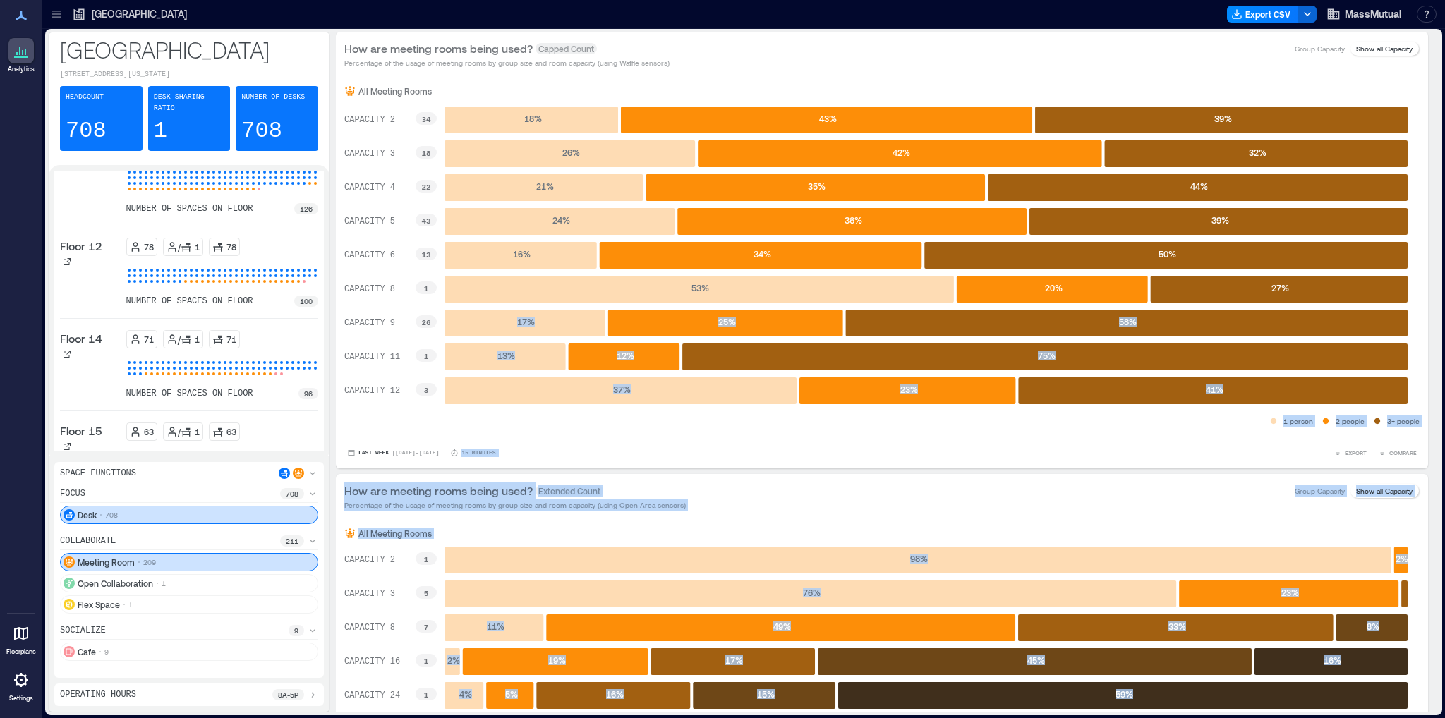
drag, startPoint x: 1423, startPoint y: 269, endPoint x: 1438, endPoint y: 286, distance: 22.0
click at [1420, 362] on div "How are meeting rooms being used? Capped Count Percentage of the usage of meeti…" at bounding box center [887, 372] width 1103 height 681
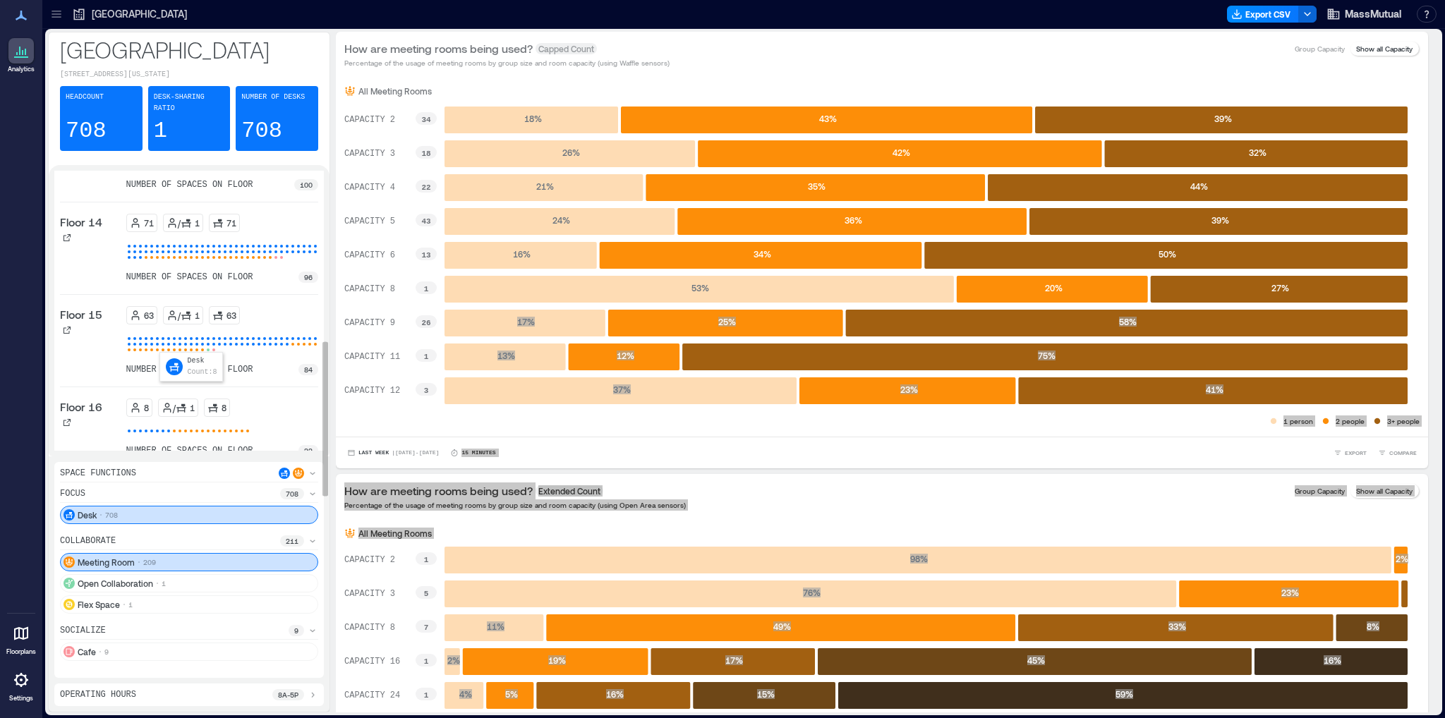
scroll to position [479, 0]
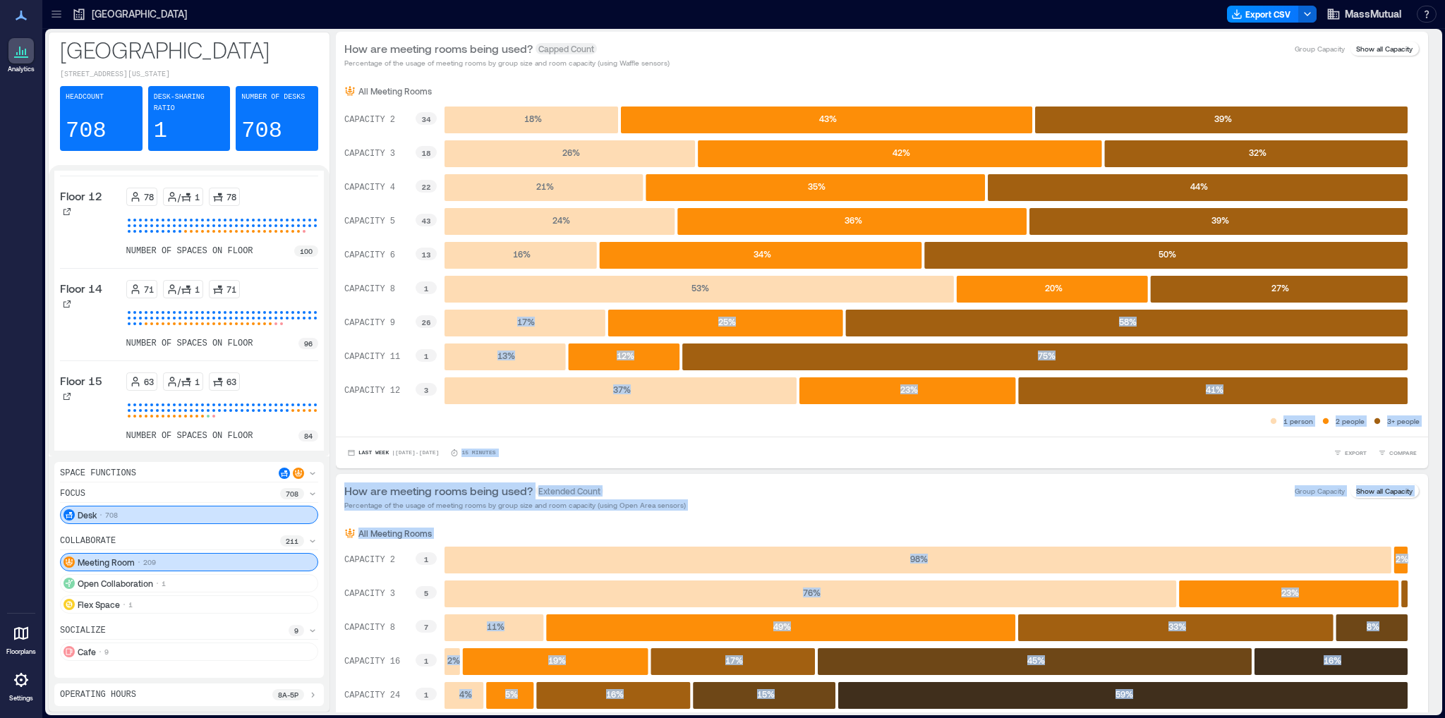
click at [313, 495] on icon at bounding box center [313, 493] width 6 height 3
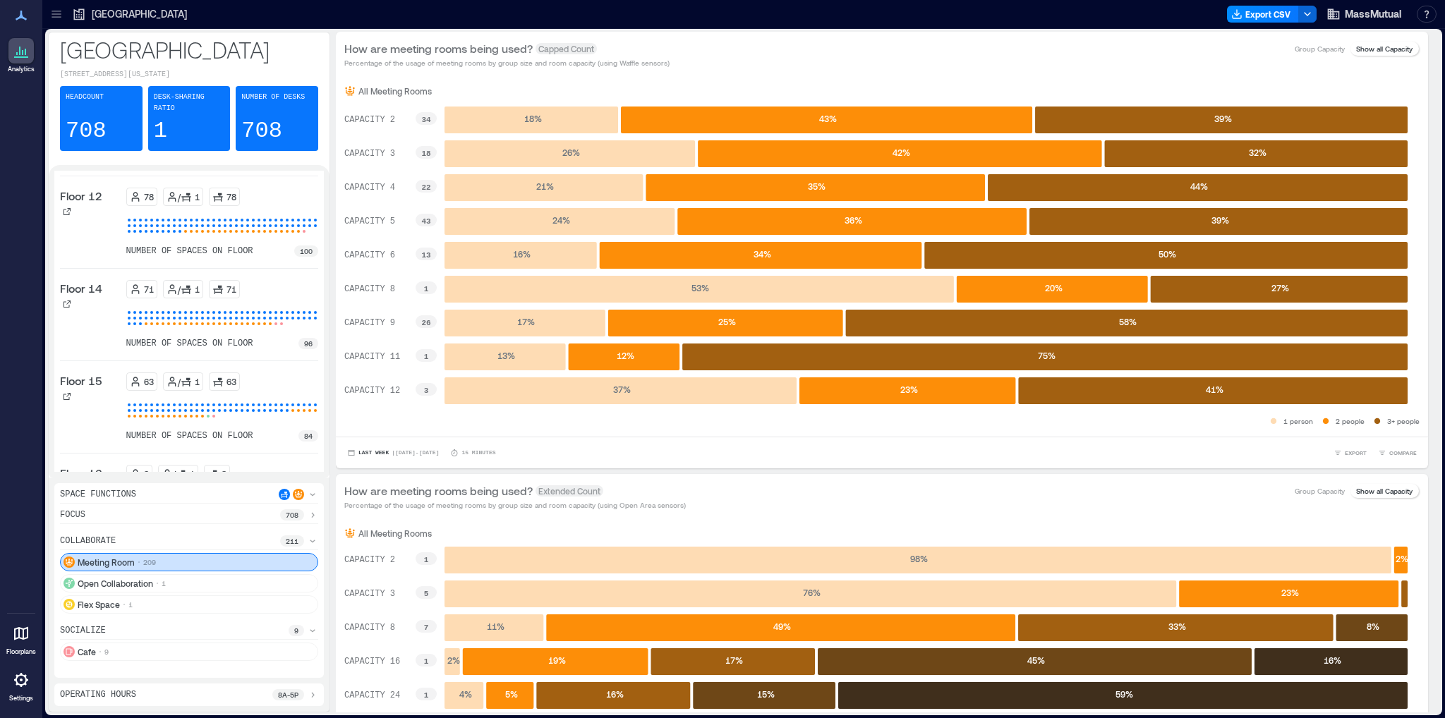
click at [291, 516] on p "708" at bounding box center [292, 514] width 13 height 11
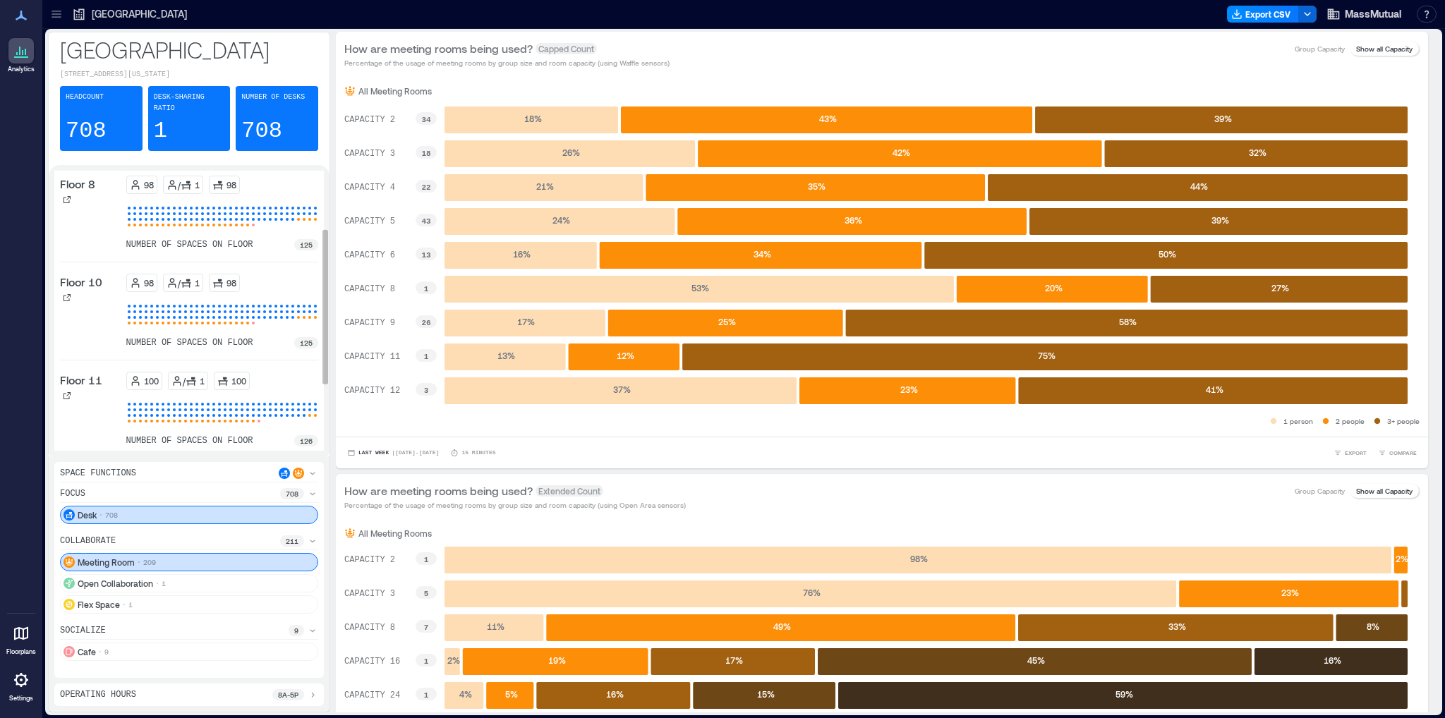
scroll to position [0, 0]
click at [57, 13] on icon at bounding box center [55, 13] width 9 height 1
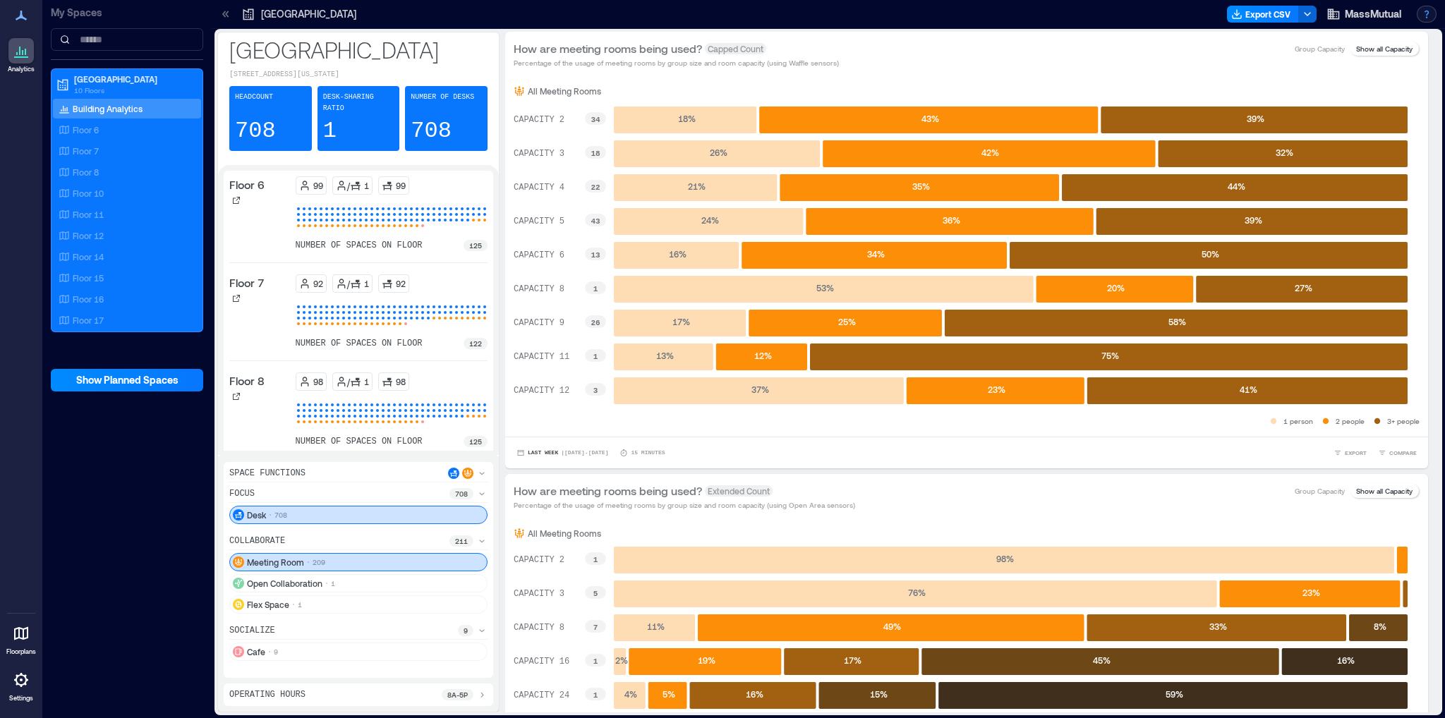
click at [1427, 13] on button "button" at bounding box center [1426, 14] width 20 height 17
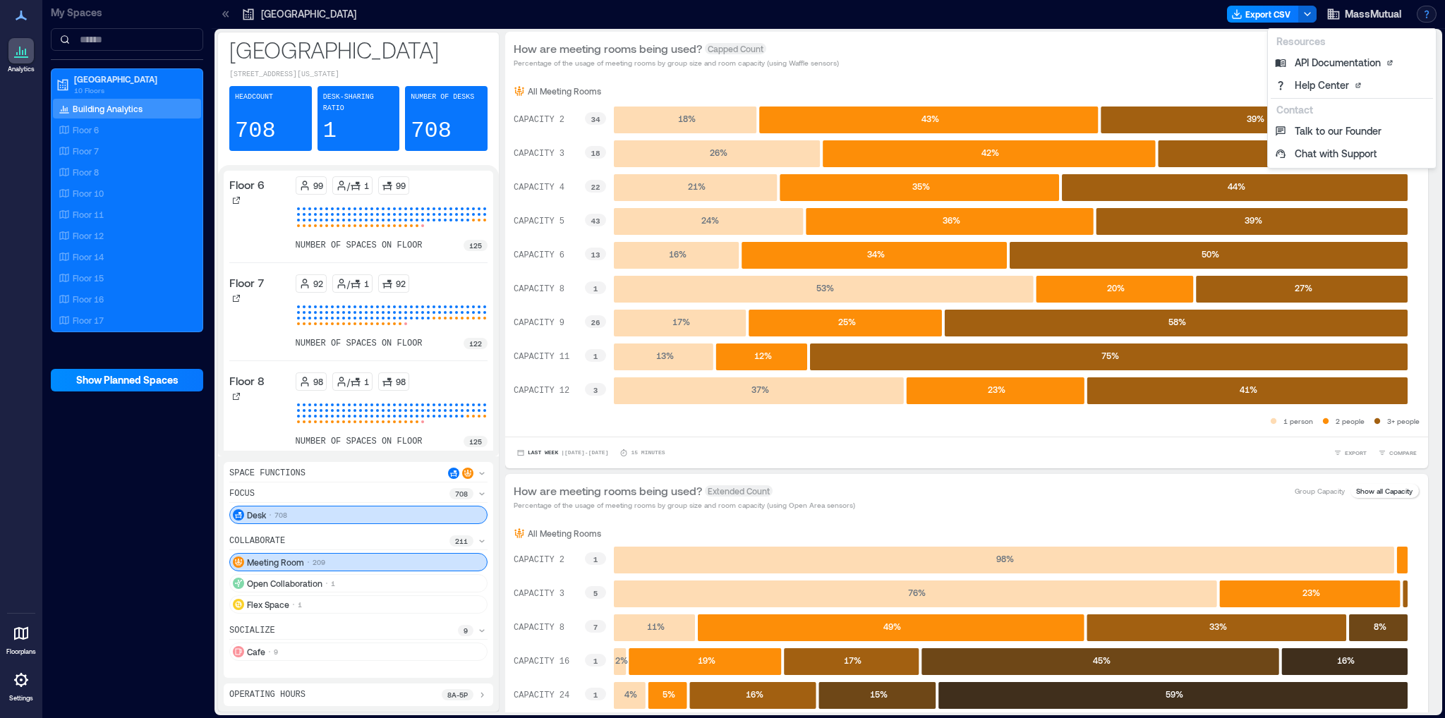
click at [1076, 18] on div at bounding box center [793, 14] width 855 height 23
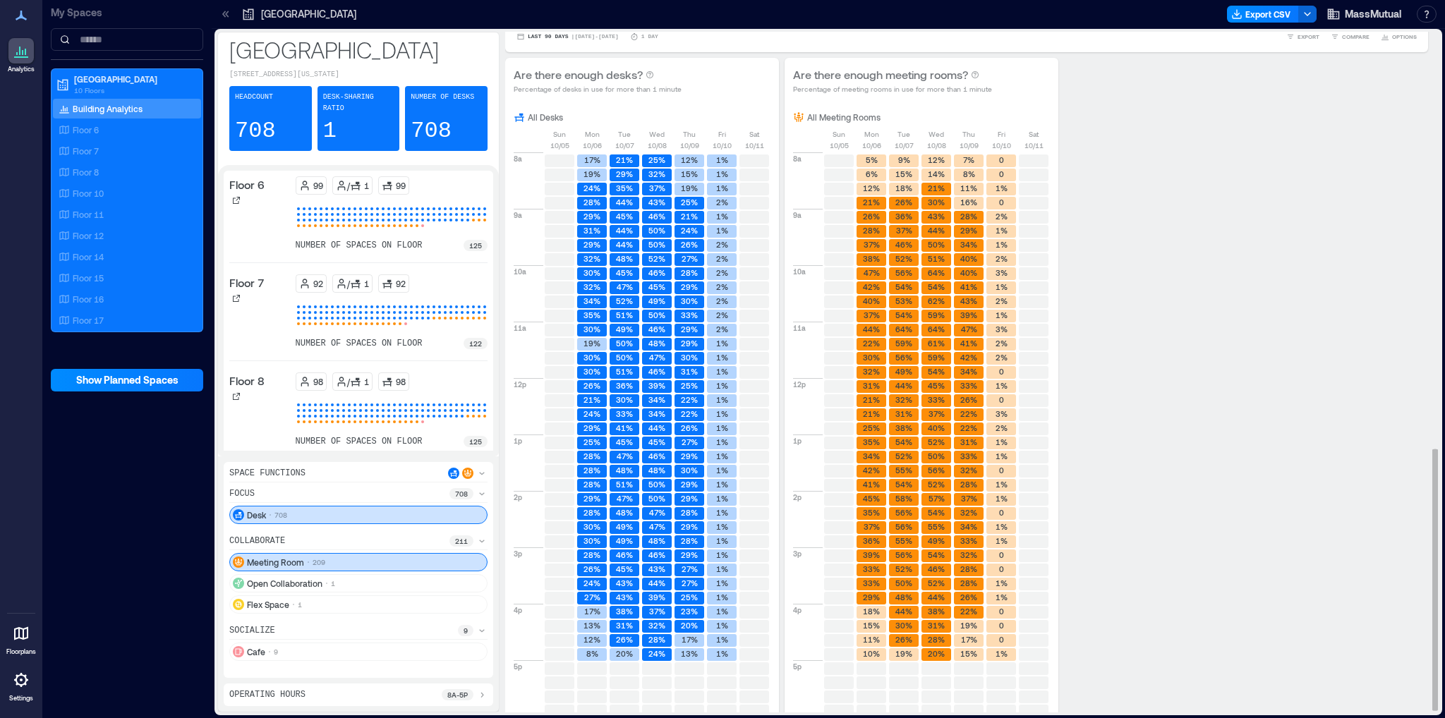
scroll to position [1089, 0]
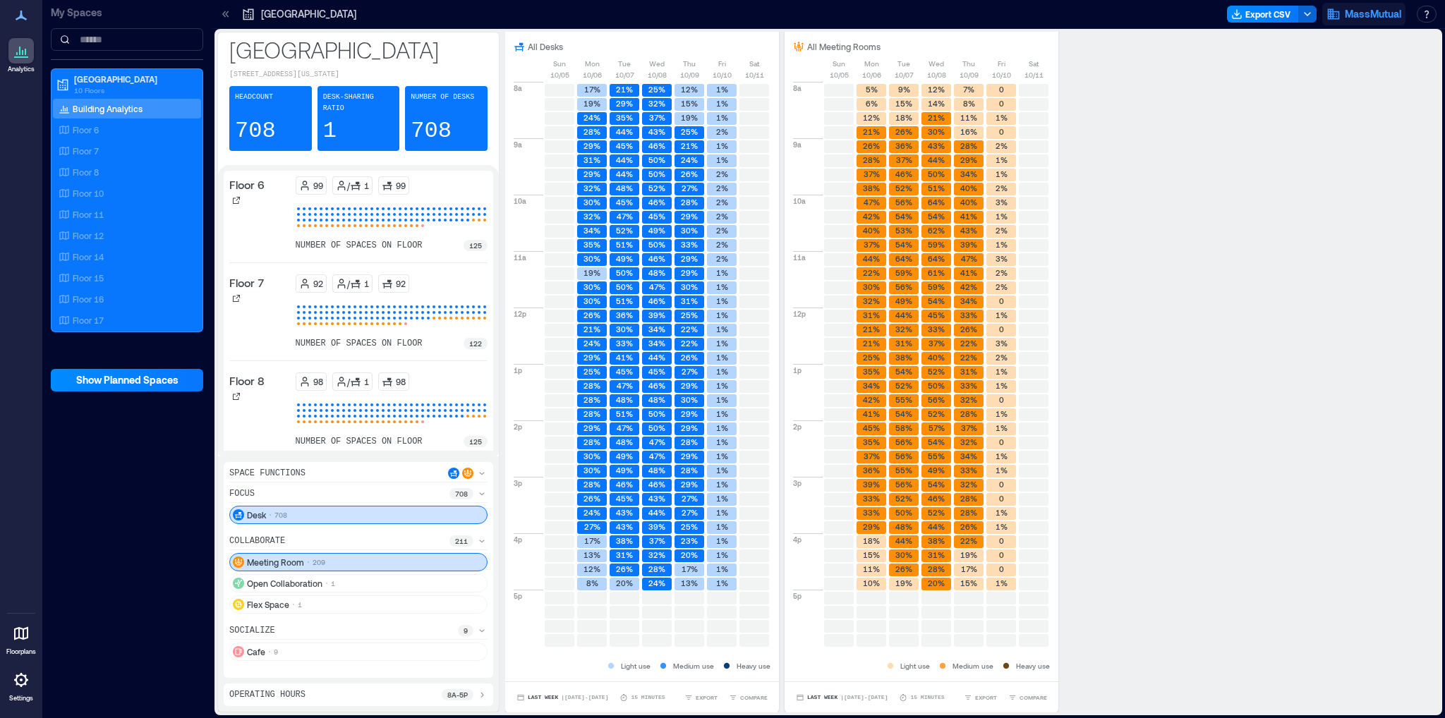
click at [1357, 13] on span "MassMutual" at bounding box center [1372, 14] width 56 height 14
click at [1265, 123] on div "Are there enough desks? Percentage of desks in use for more than 1 minute All D…" at bounding box center [966, 350] width 923 height 726
click at [229, 14] on icon at bounding box center [226, 14] width 14 height 14
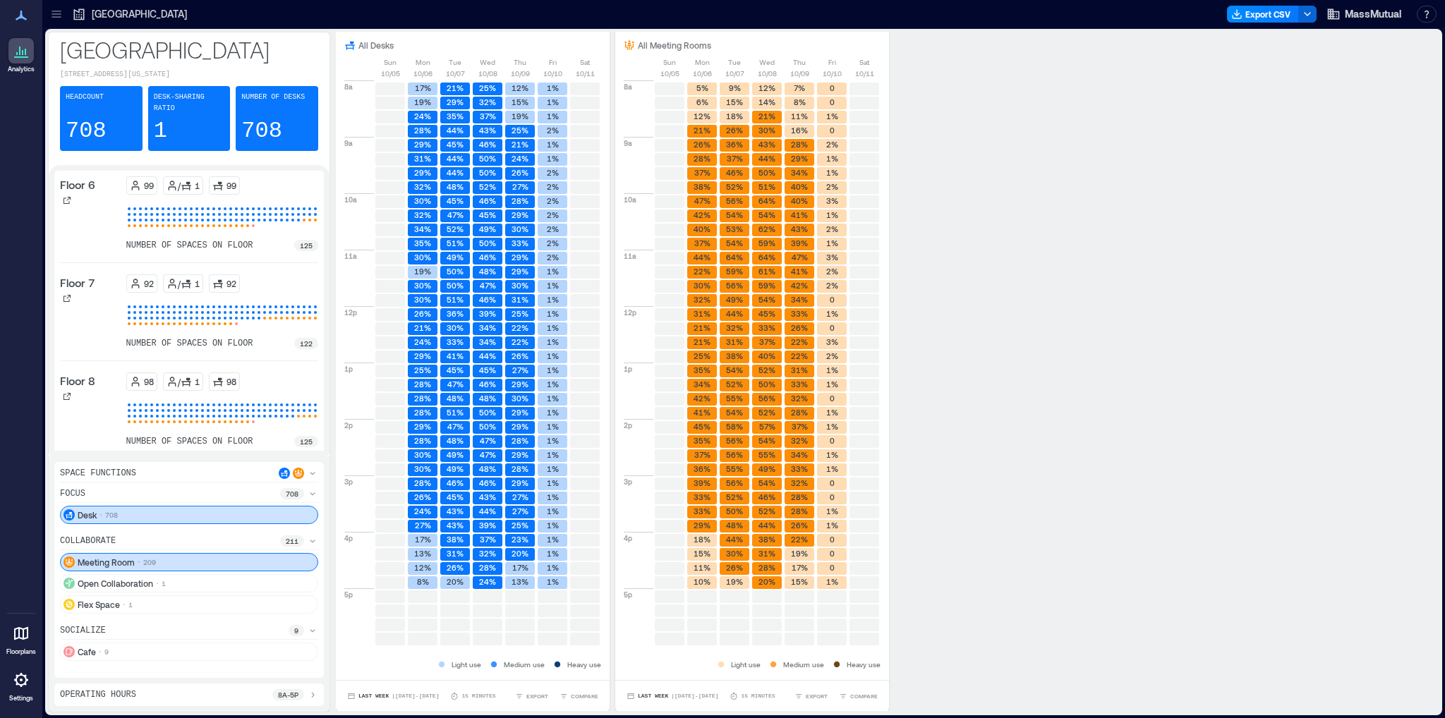
click at [20, 16] on icon at bounding box center [21, 16] width 11 height 10
click at [18, 51] on icon at bounding box center [21, 50] width 17 height 17
click at [21, 9] on icon at bounding box center [21, 15] width 17 height 17
click at [21, 681] on icon at bounding box center [21, 679] width 17 height 17
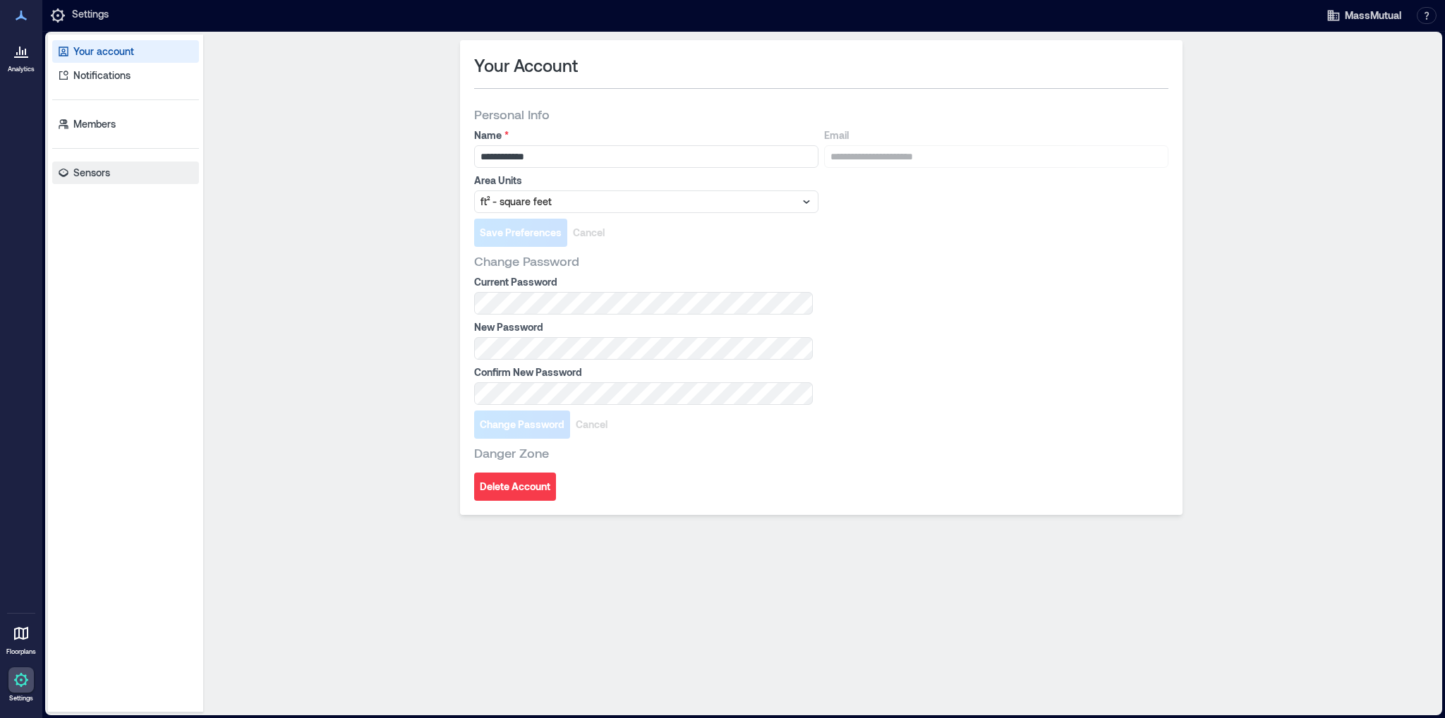
click at [93, 167] on p "Sensors" at bounding box center [91, 173] width 37 height 14
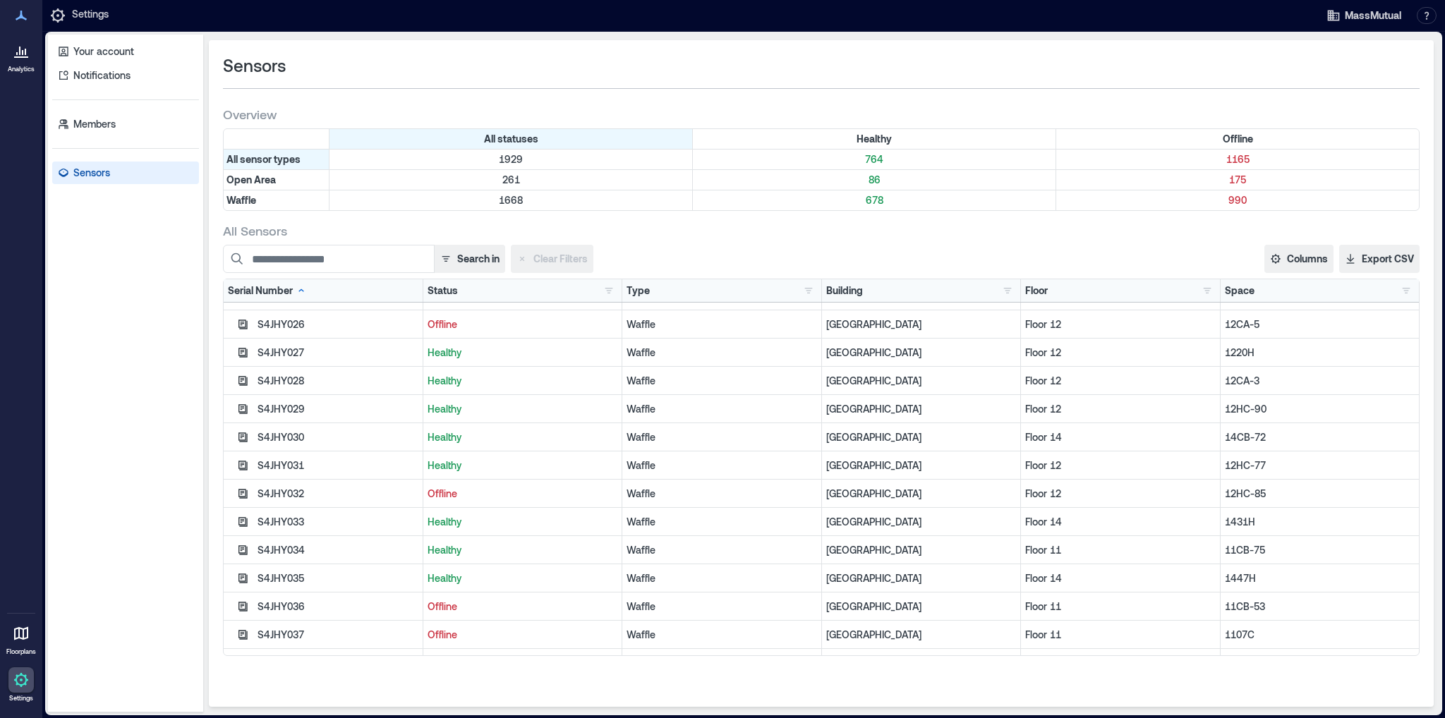
scroll to position [18180, 0]
